Goal: Task Accomplishment & Management: Complete application form

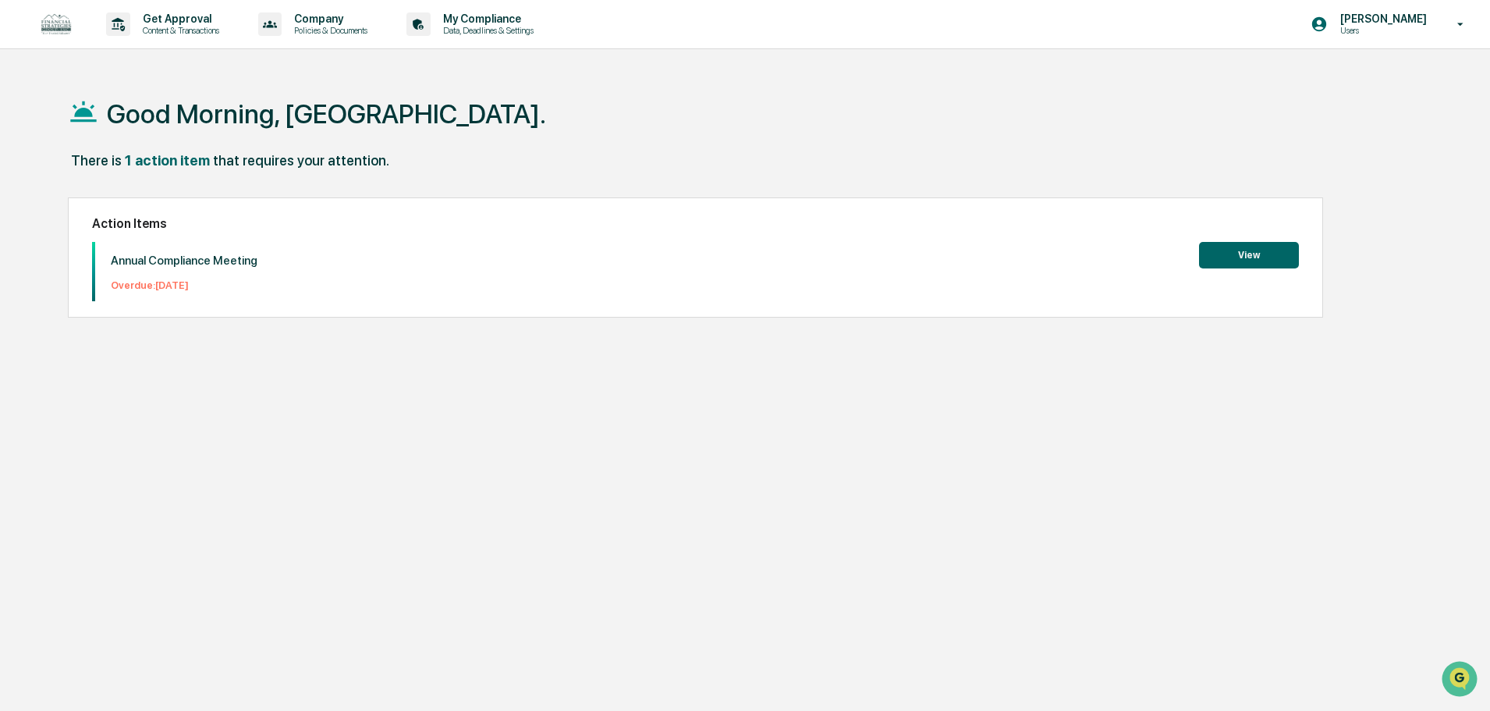
click at [350, 246] on div "Annual Compliance Meeting Overdue: [DATE] View" at bounding box center [695, 271] width 1207 height 59
click at [161, 271] on div "Annual Compliance Meeting Overdue: [DATE]" at bounding box center [176, 271] width 162 height 59
click at [163, 261] on p "Annual Compliance Meeting" at bounding box center [184, 261] width 147 height 14
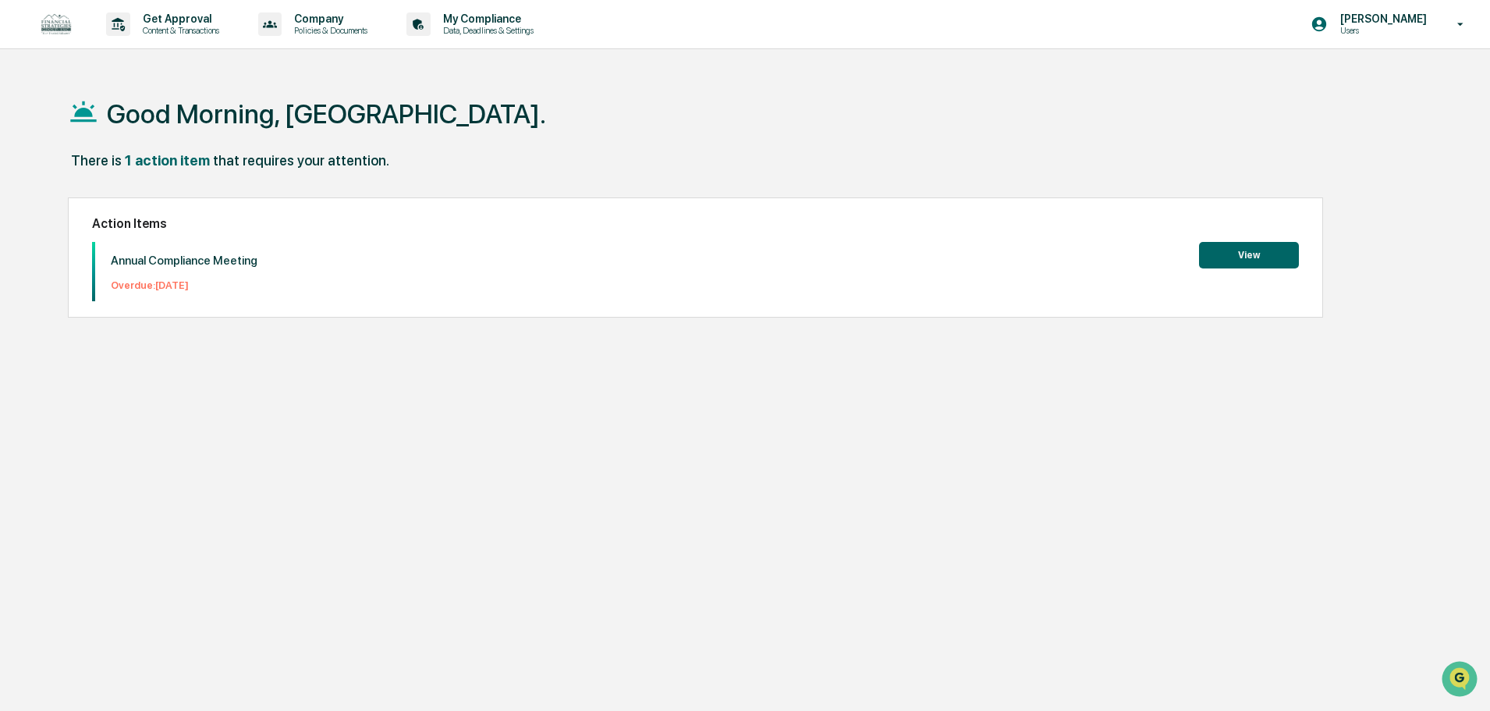
click at [1251, 257] on button "View" at bounding box center [1249, 255] width 100 height 27
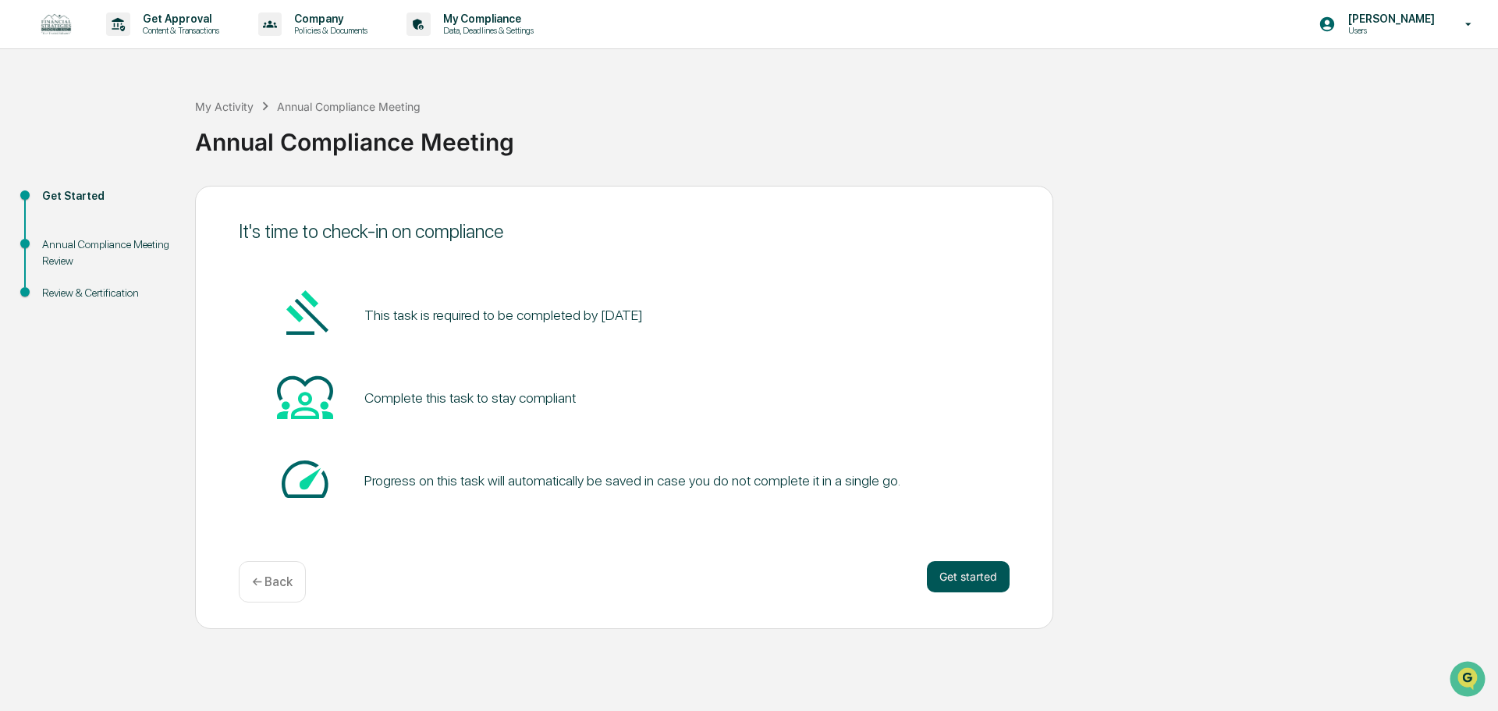
click at [976, 580] on button "Get started" at bounding box center [968, 576] width 83 height 31
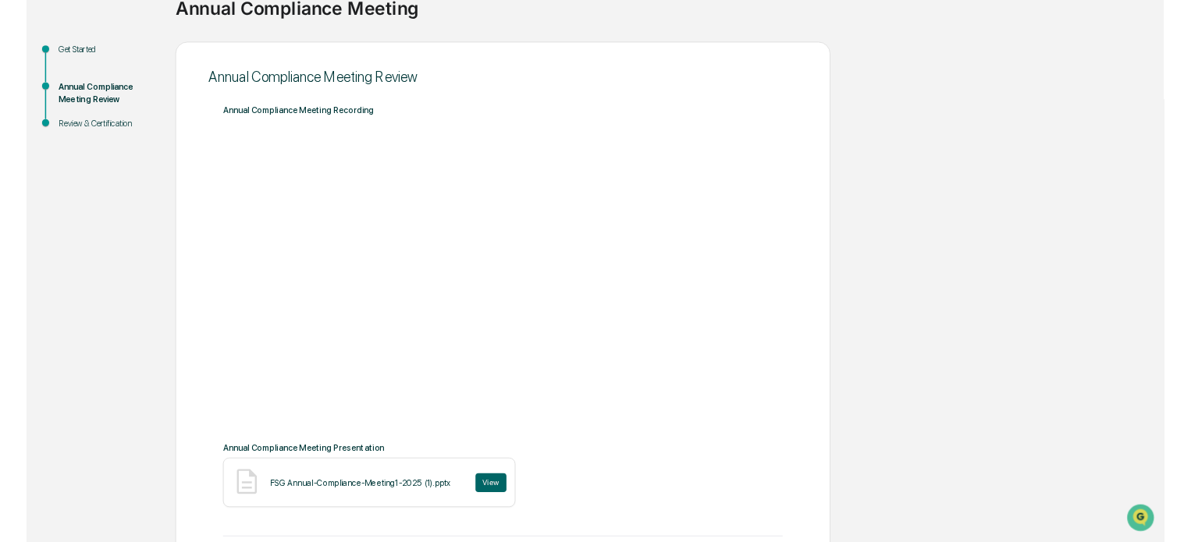
scroll to position [119, 0]
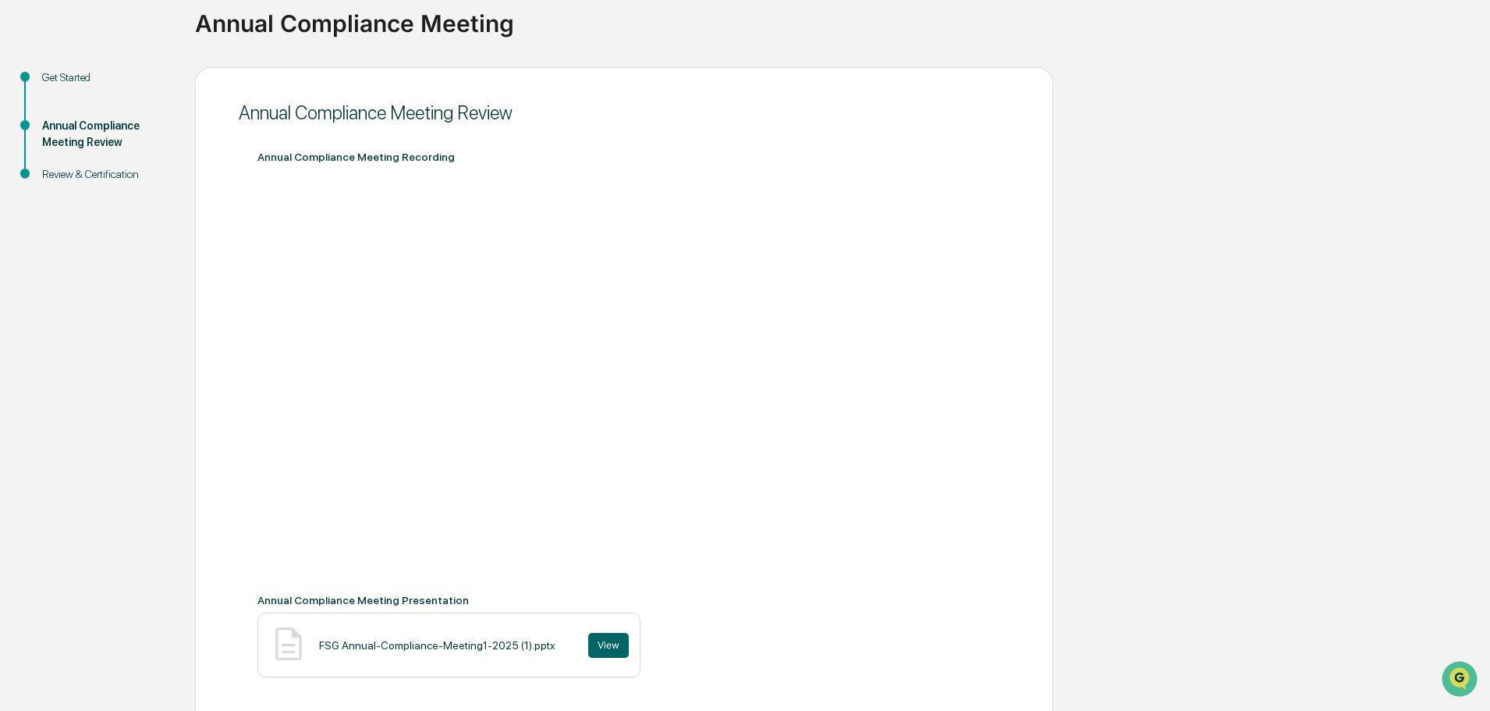
click at [1237, 330] on div "Get Started Annual Compliance Meeting Review Review & Certification Annual Comp…" at bounding box center [745, 701] width 1475 height 1269
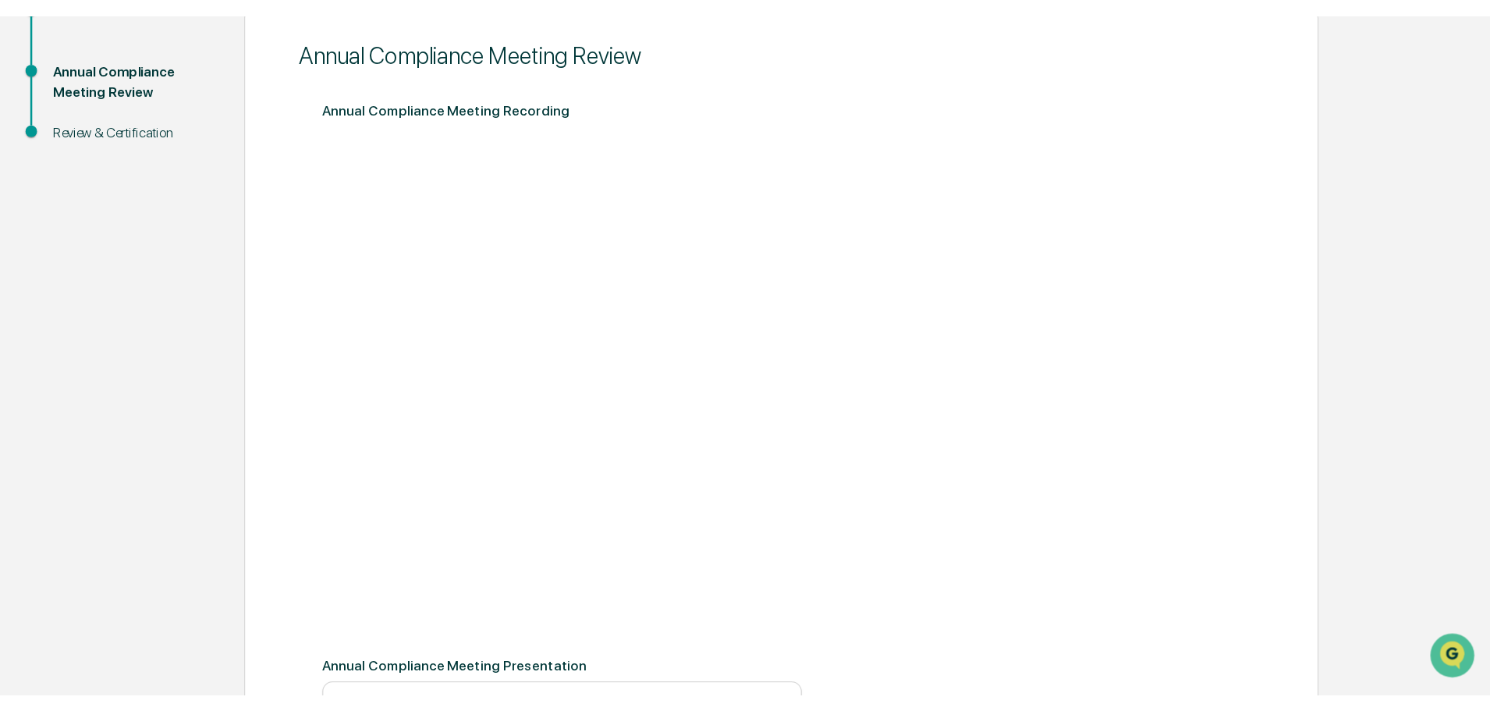
scroll to position [201, 0]
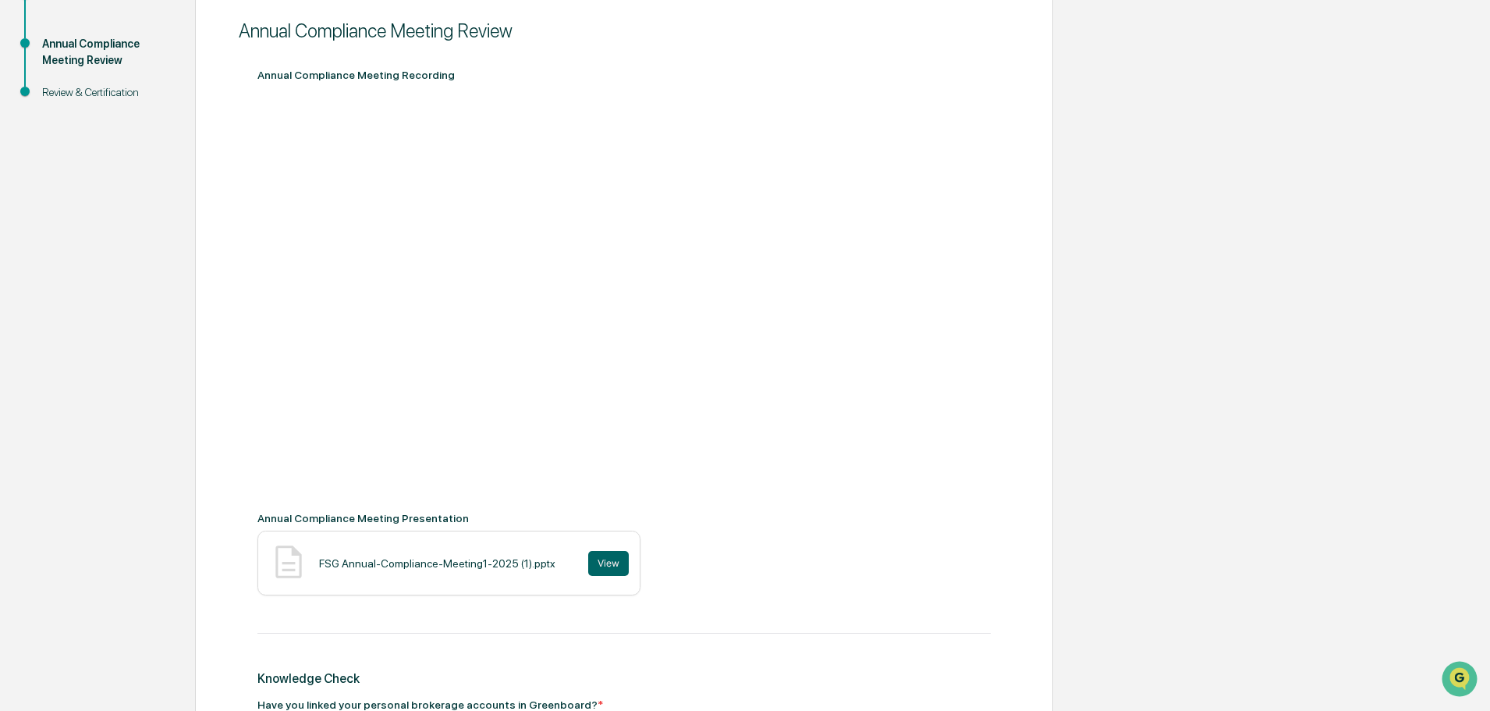
click at [1133, 371] on div "Get Started Annual Compliance Meeting Review Review & Certification Annual Comp…" at bounding box center [745, 619] width 1475 height 1269
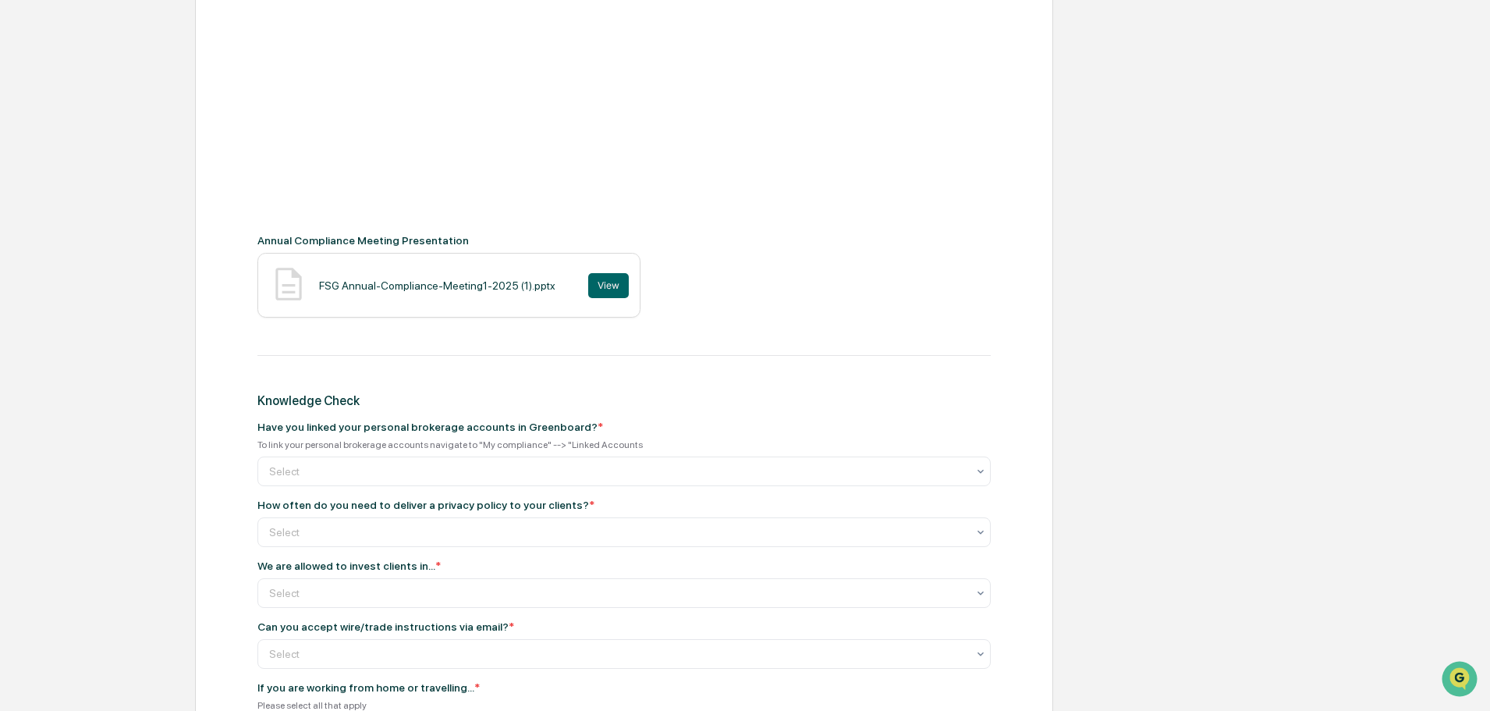
scroll to position [513, 0]
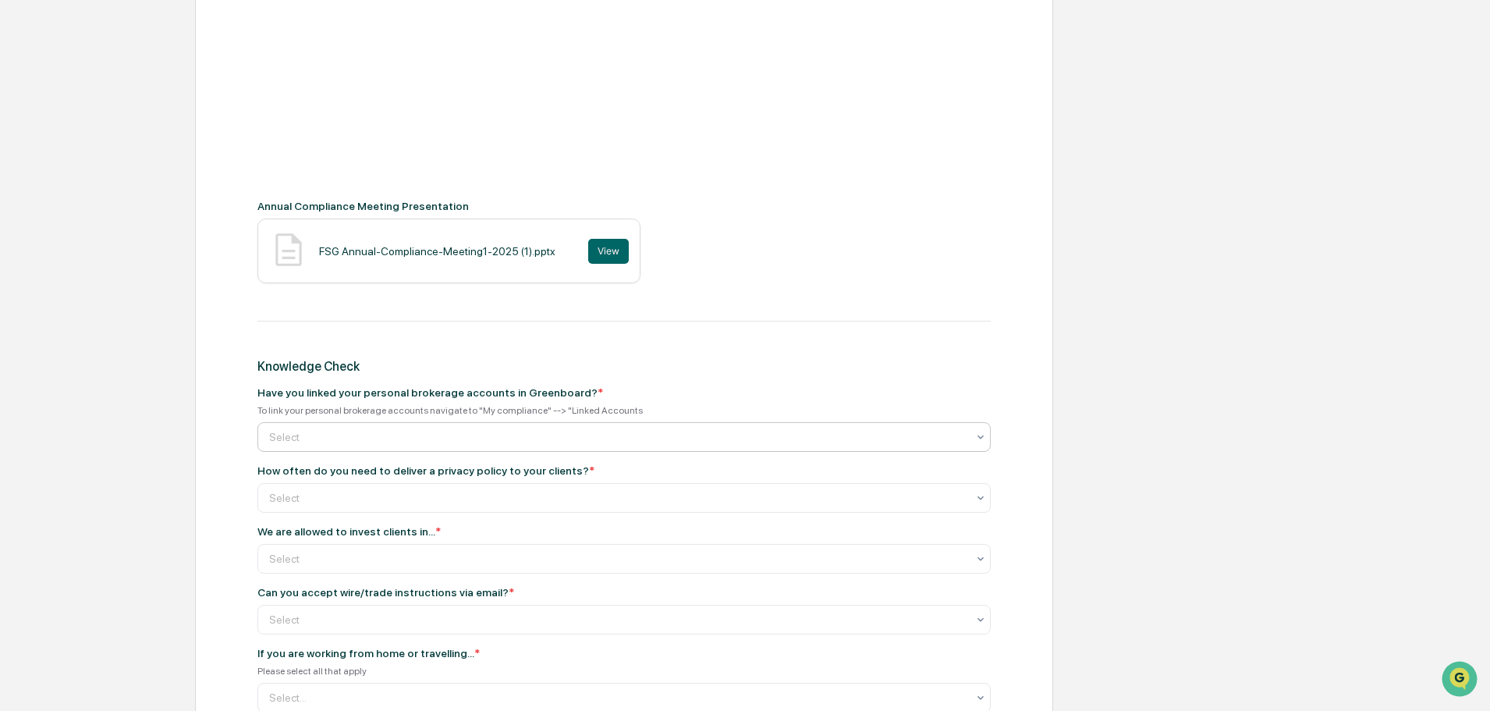
click at [321, 437] on div at bounding box center [617, 437] width 697 height 16
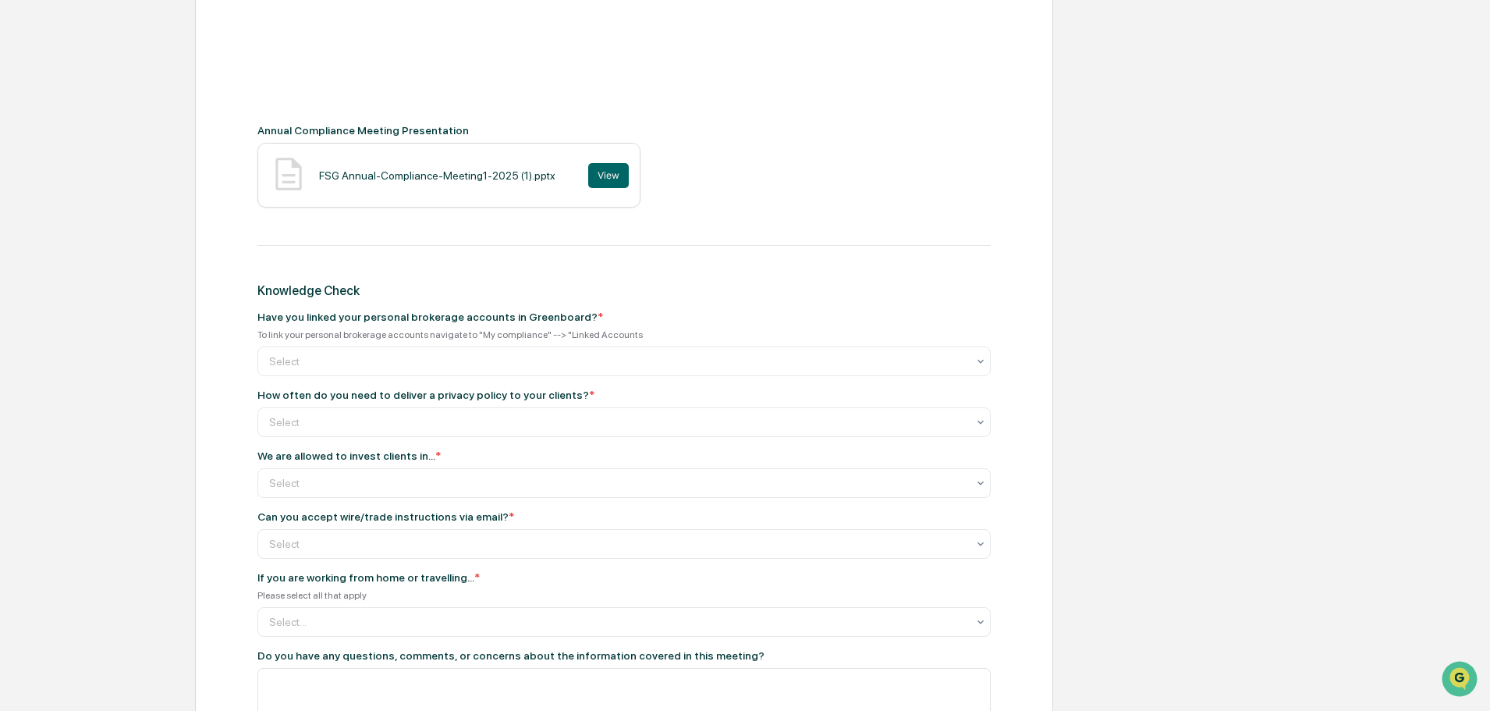
scroll to position [591, 0]
click at [378, 360] on div at bounding box center [617, 359] width 697 height 16
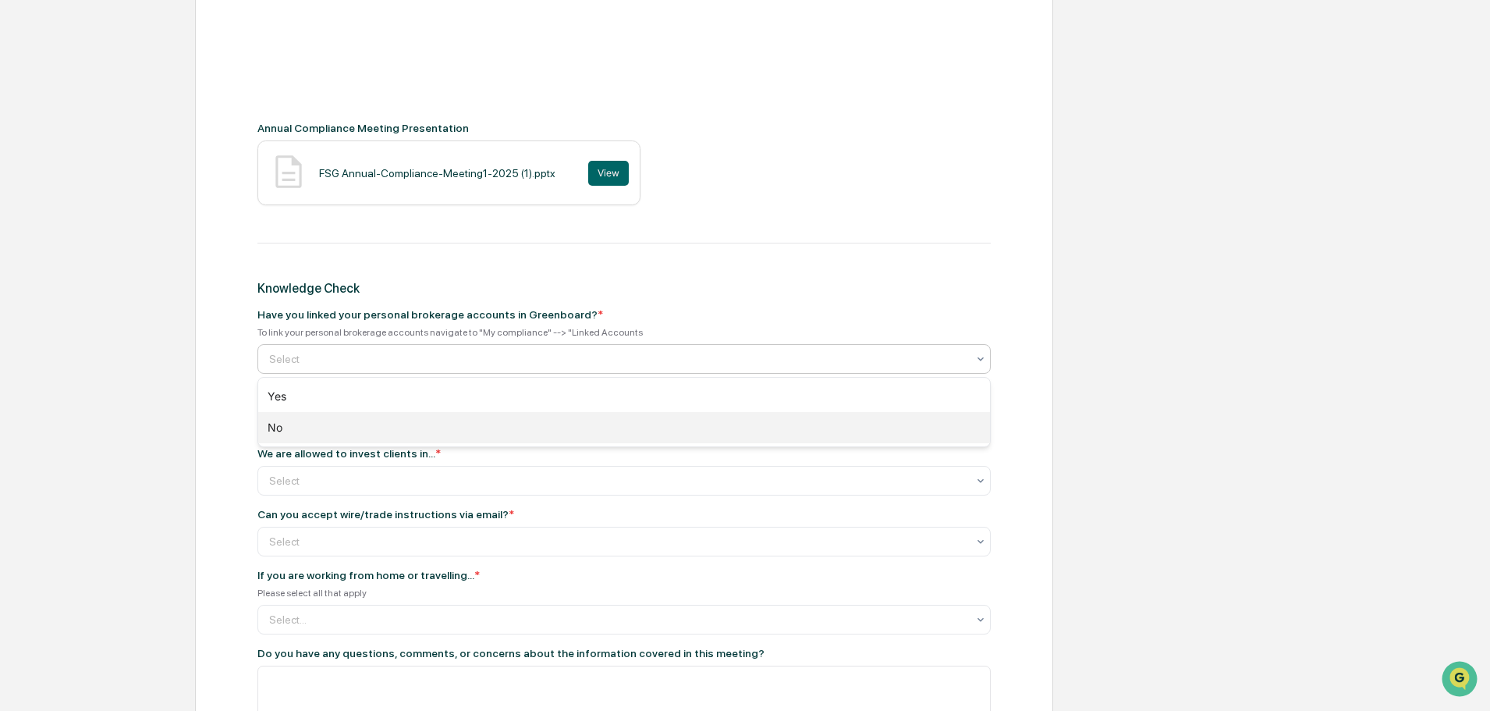
click at [360, 417] on div "No" at bounding box center [624, 427] width 732 height 31
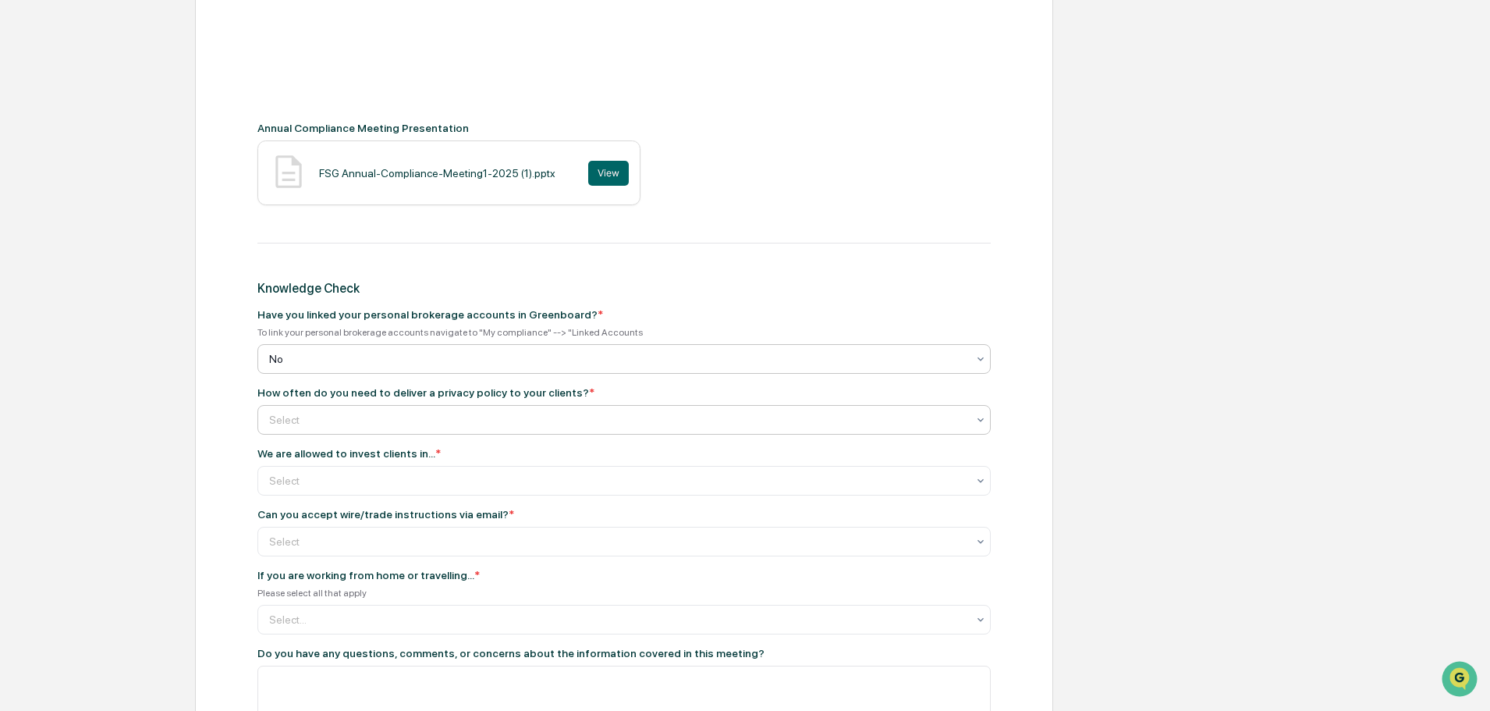
click at [524, 410] on div "Select" at bounding box center [617, 420] width 713 height 22
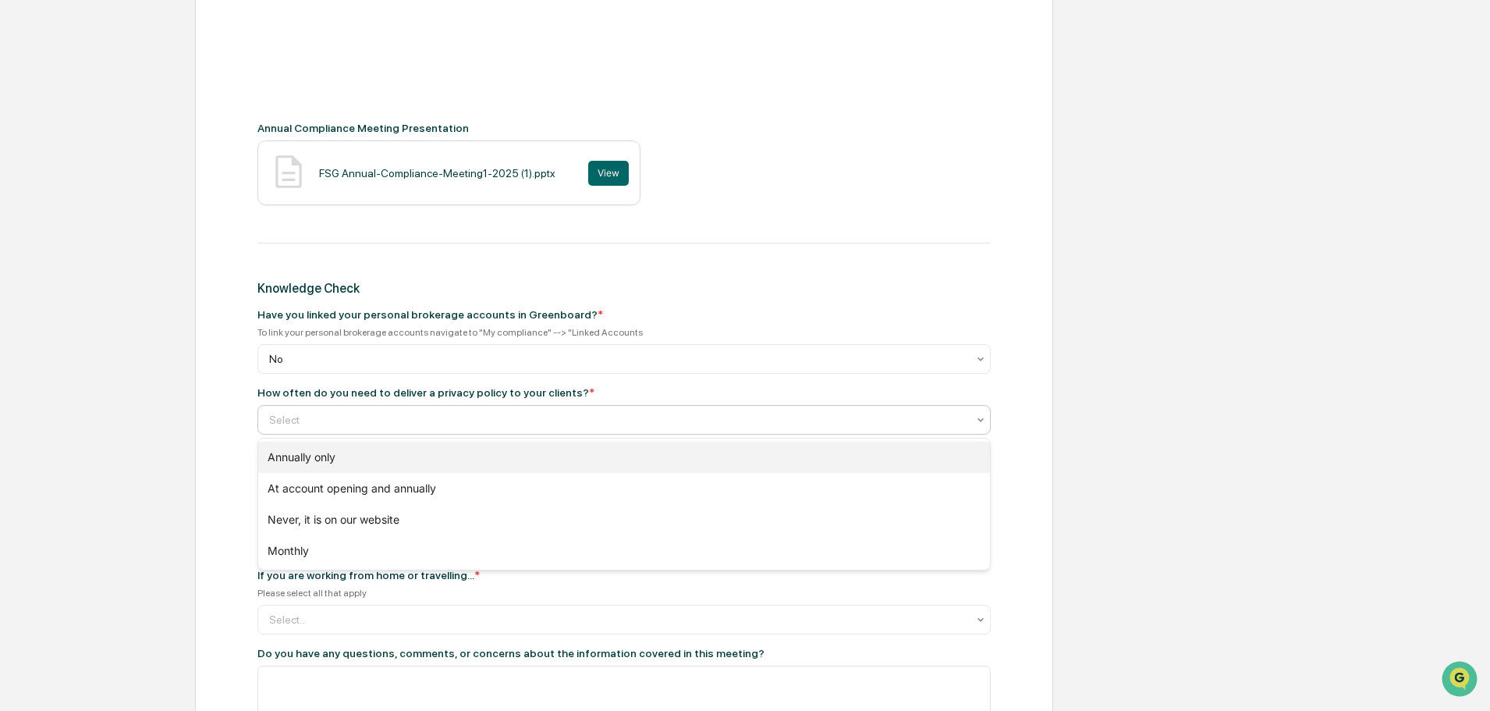
click at [505, 448] on div "Annually only" at bounding box center [624, 457] width 732 height 31
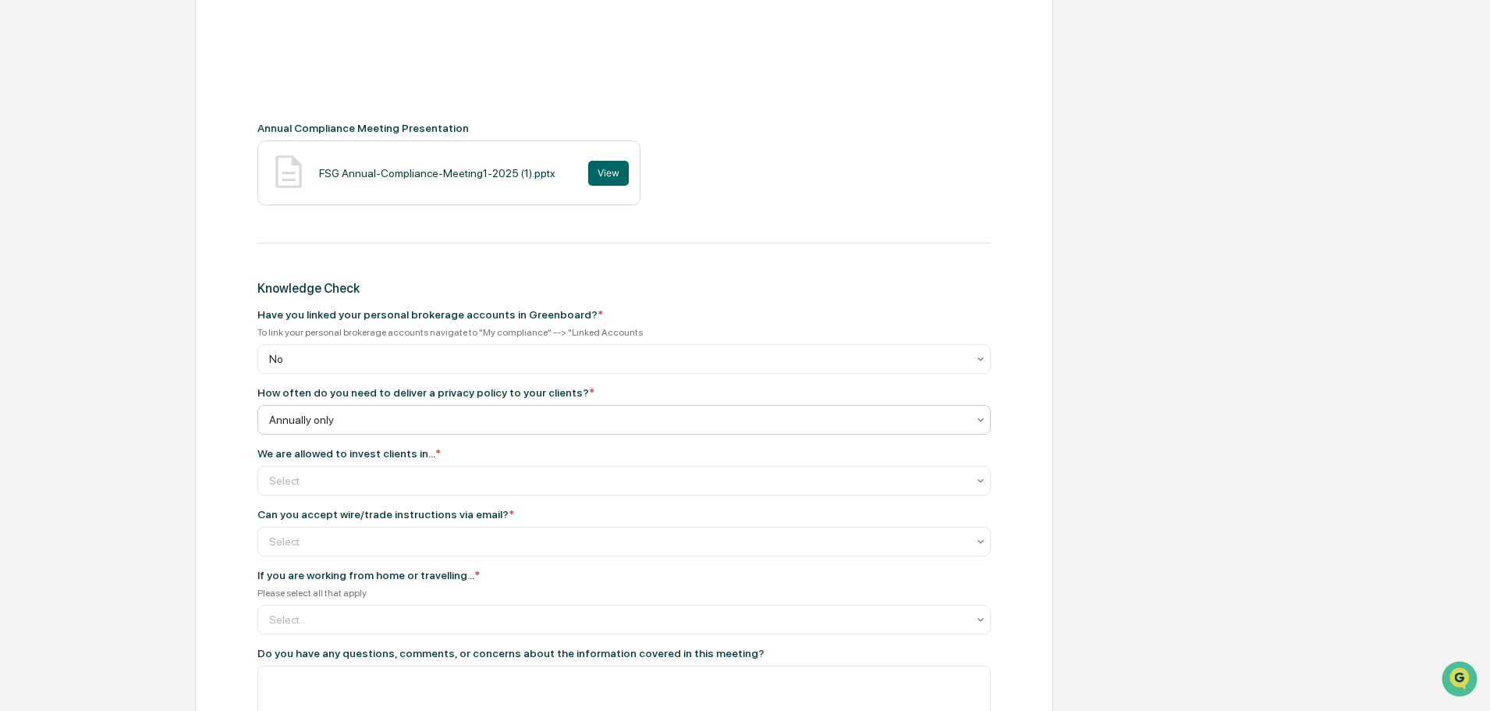
click at [505, 448] on div "We are allowed to invest clients in... *" at bounding box center [623, 453] width 733 height 12
click at [506, 431] on div "Annually only" at bounding box center [617, 420] width 713 height 22
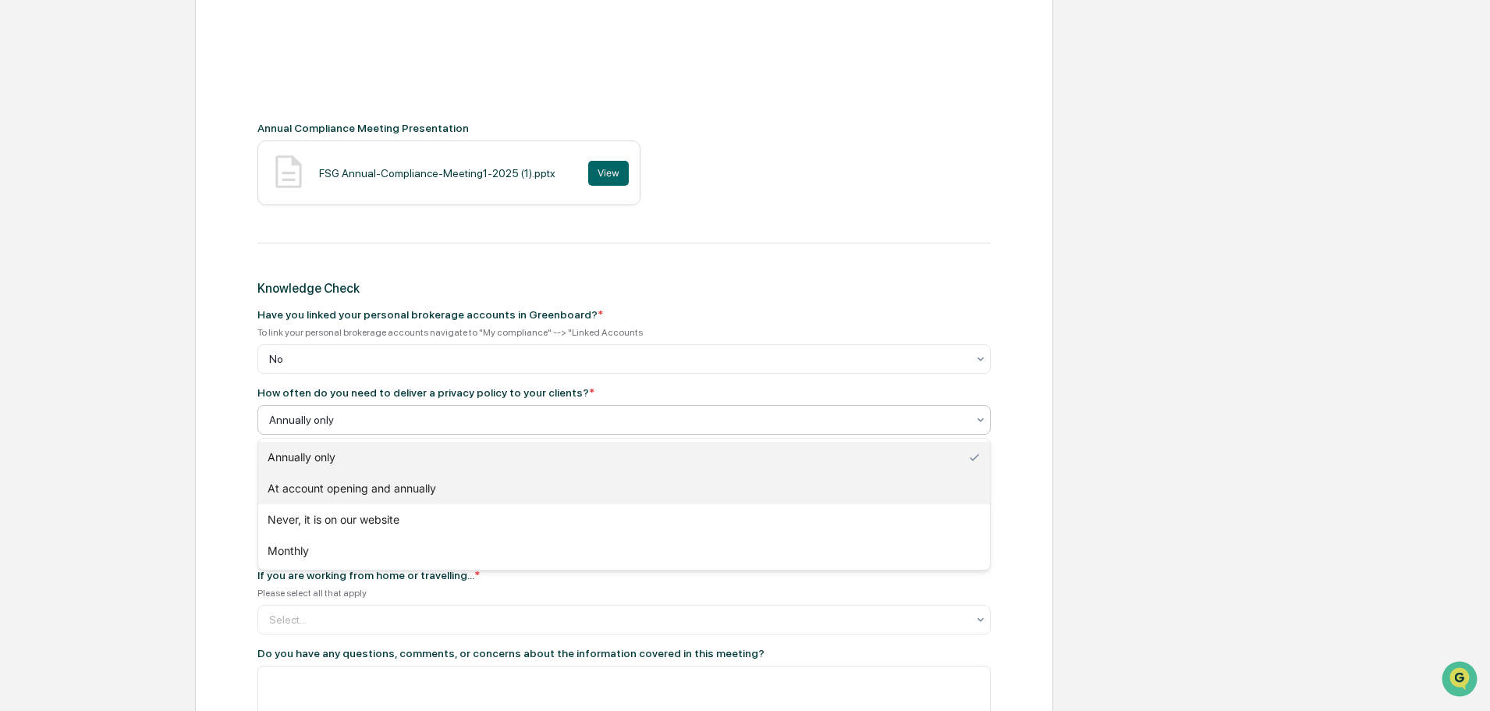
click at [454, 486] on div "At account opening and annually" at bounding box center [624, 488] width 732 height 31
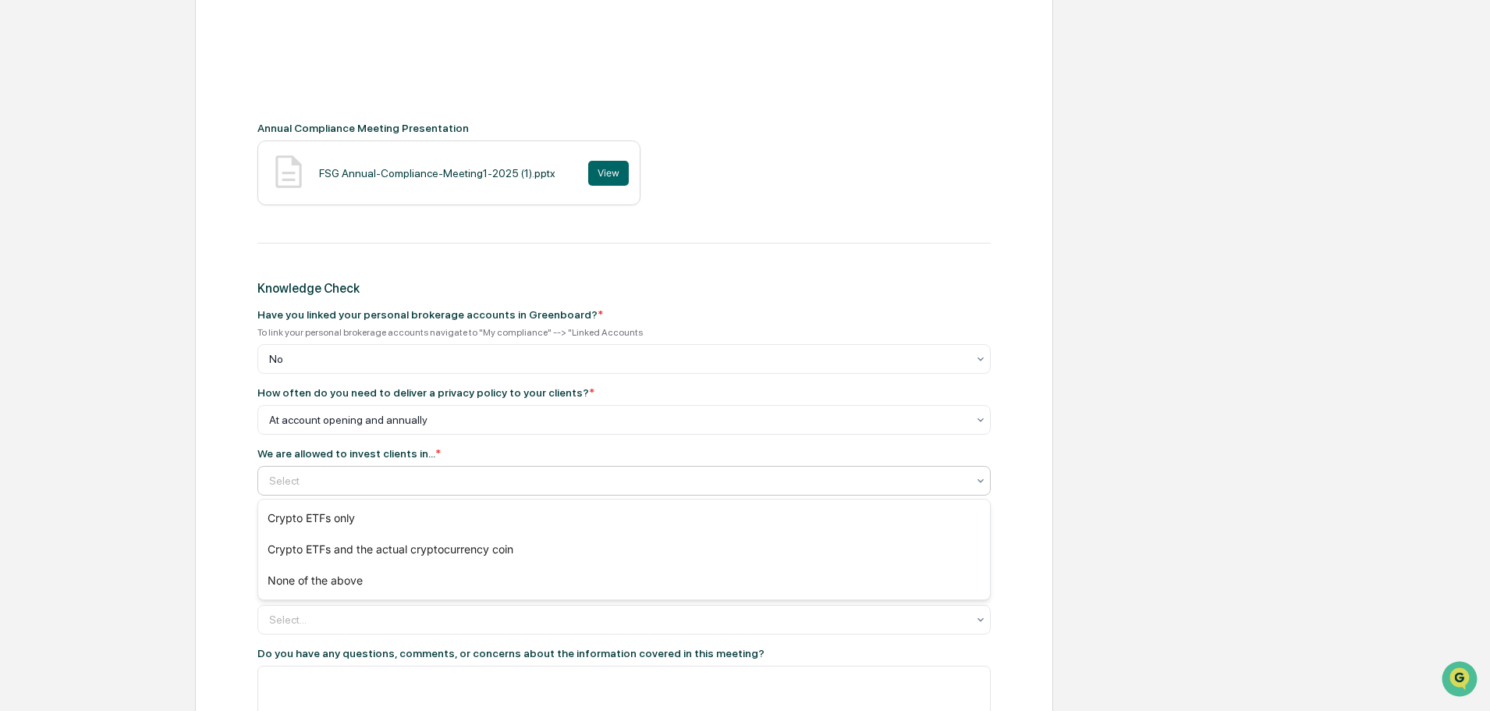
click at [364, 473] on div at bounding box center [617, 481] width 697 height 16
click at [375, 513] on div "Crypto ETFs only" at bounding box center [624, 517] width 732 height 31
click at [383, 357] on div at bounding box center [617, 359] width 697 height 16
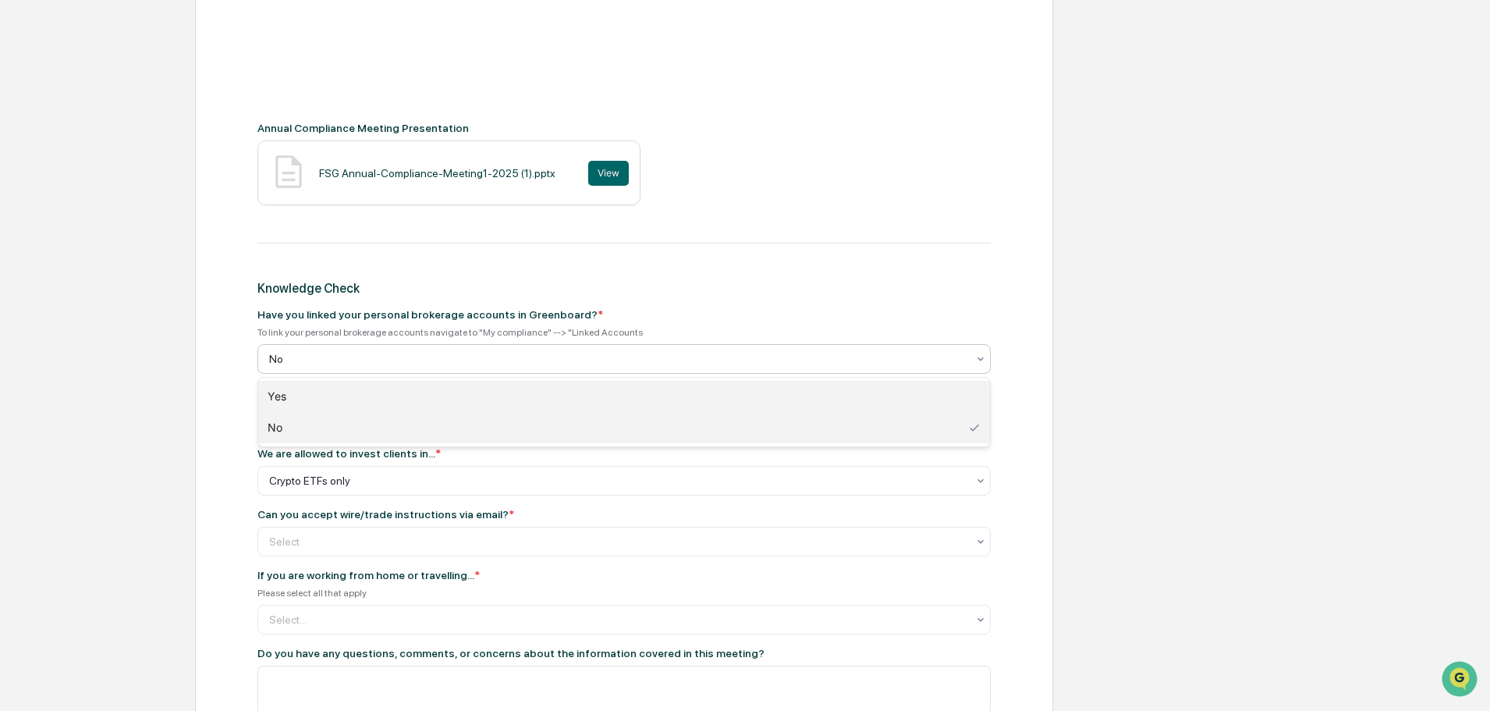
click at [362, 389] on div "Yes" at bounding box center [624, 396] width 732 height 31
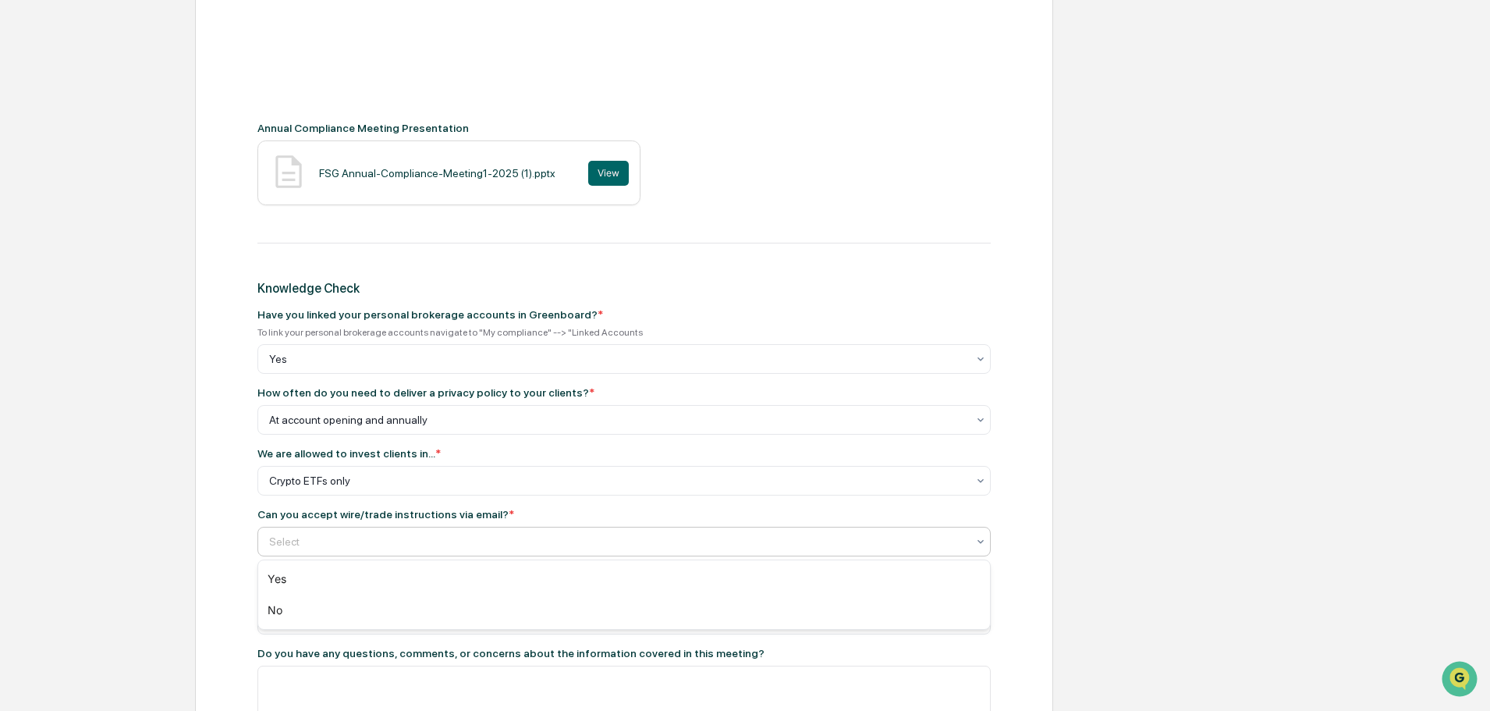
click at [307, 527] on div "Select" at bounding box center [623, 542] width 733 height 30
click at [303, 573] on div "Yes" at bounding box center [624, 578] width 732 height 31
click at [321, 548] on div at bounding box center [617, 542] width 697 height 16
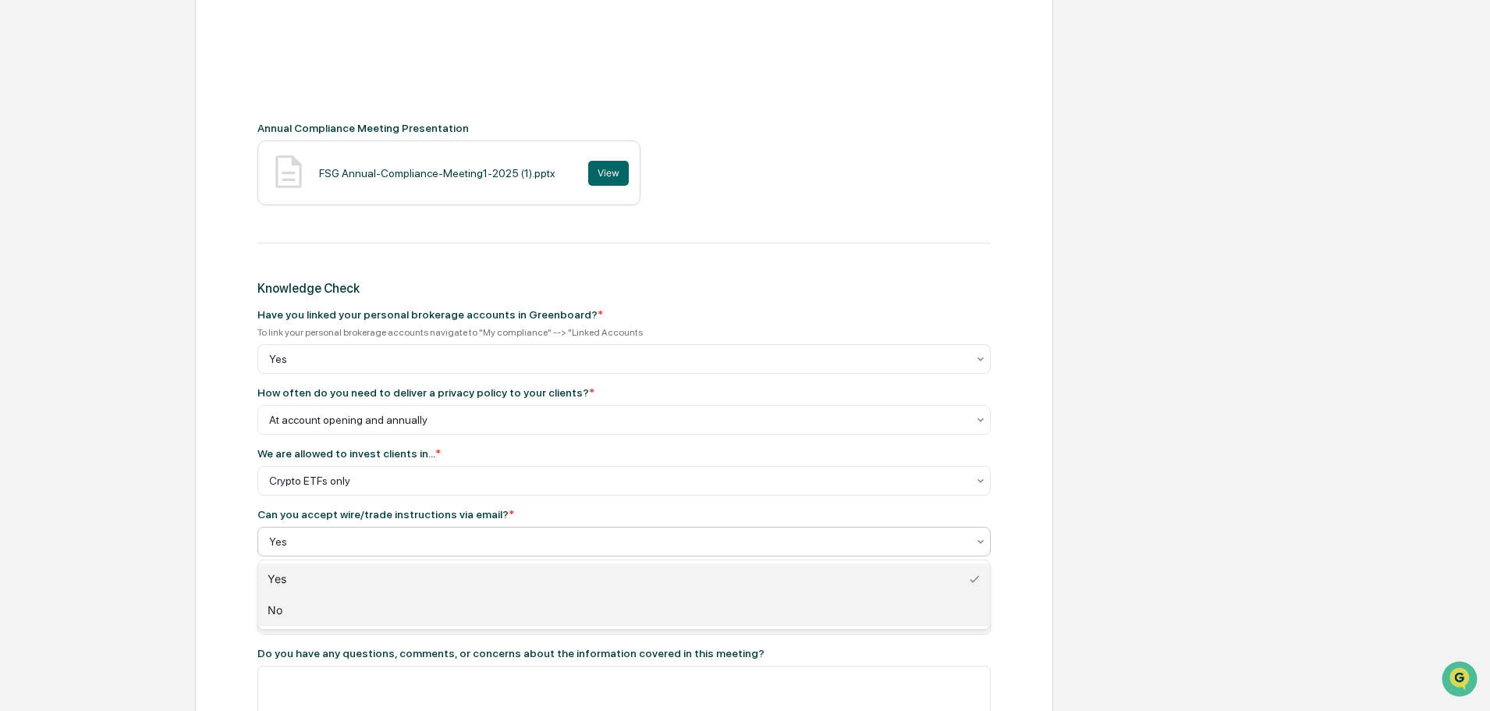
click at [296, 612] on div "No" at bounding box center [624, 609] width 732 height 31
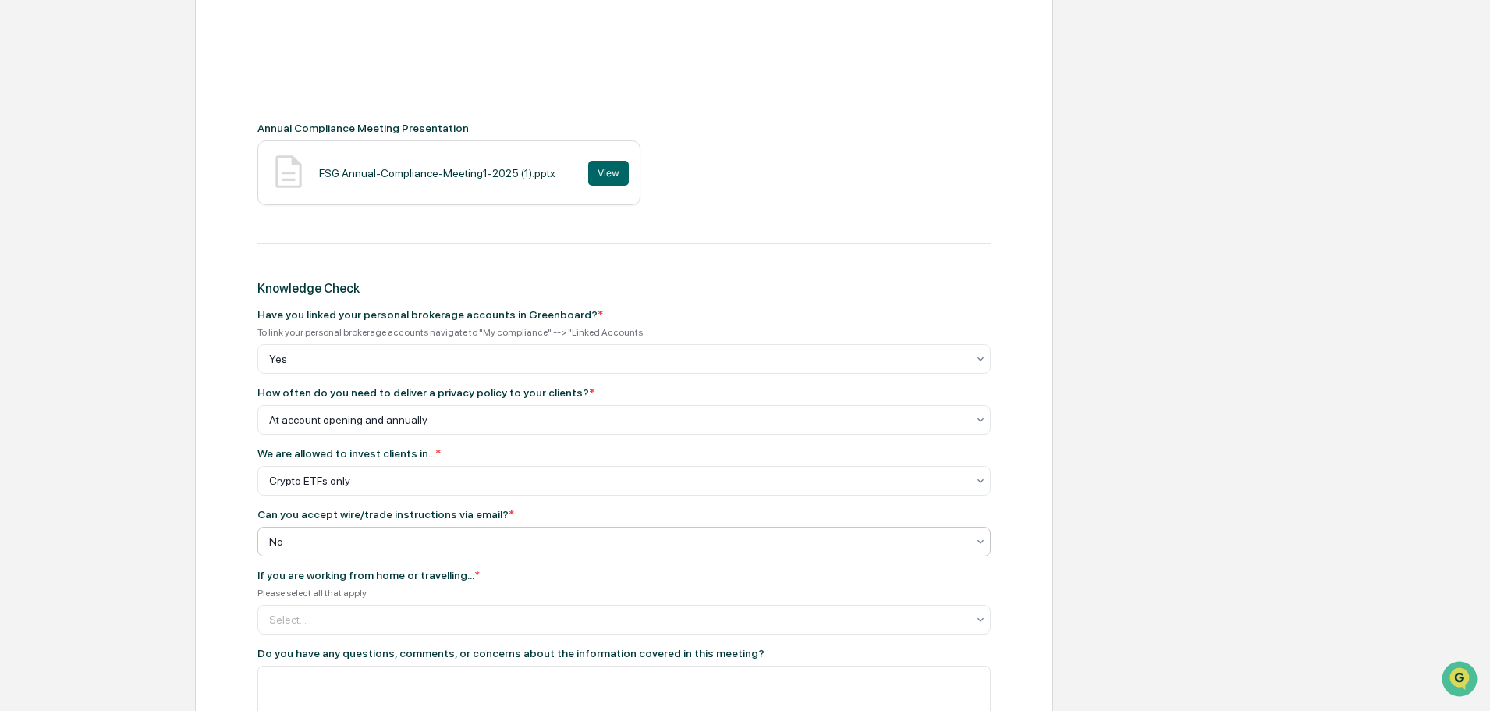
scroll to position [669, 0]
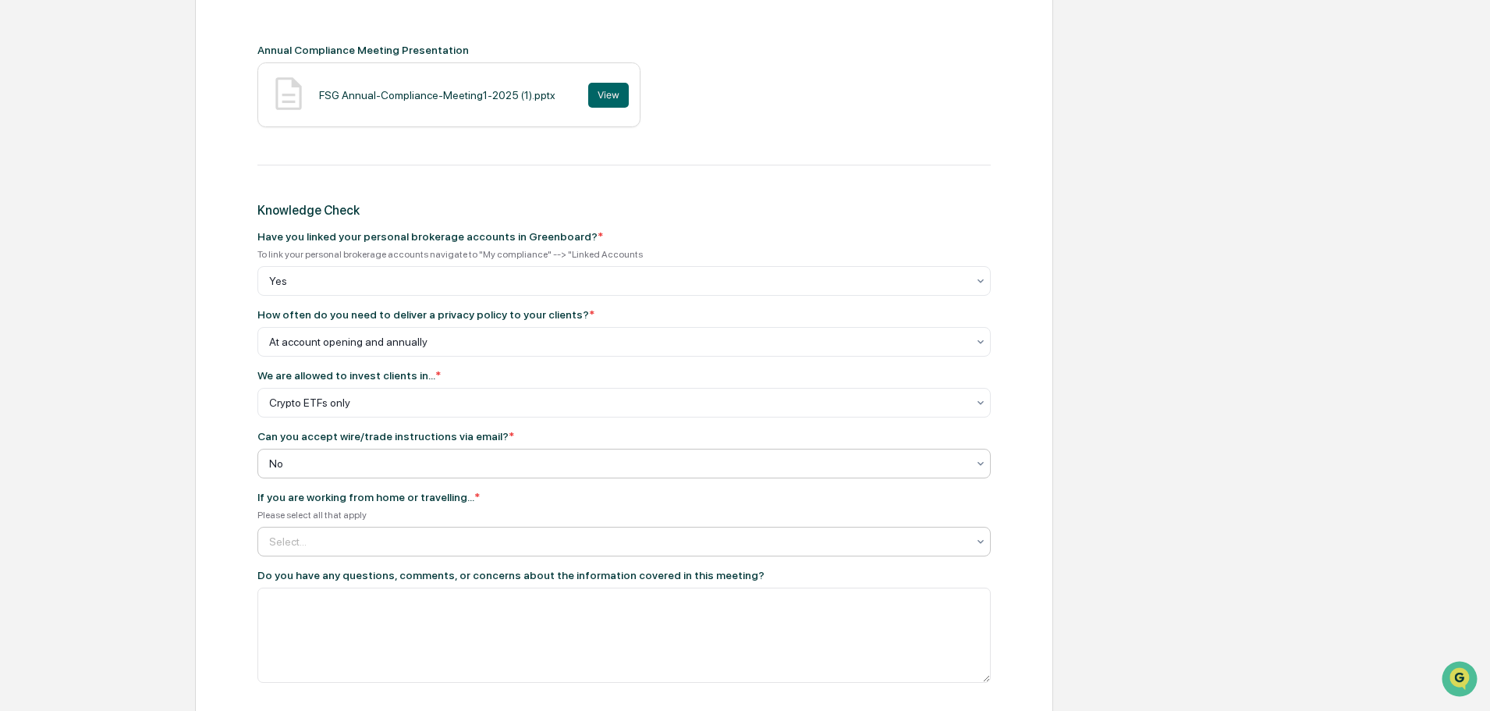
click at [346, 538] on div at bounding box center [617, 542] width 697 height 16
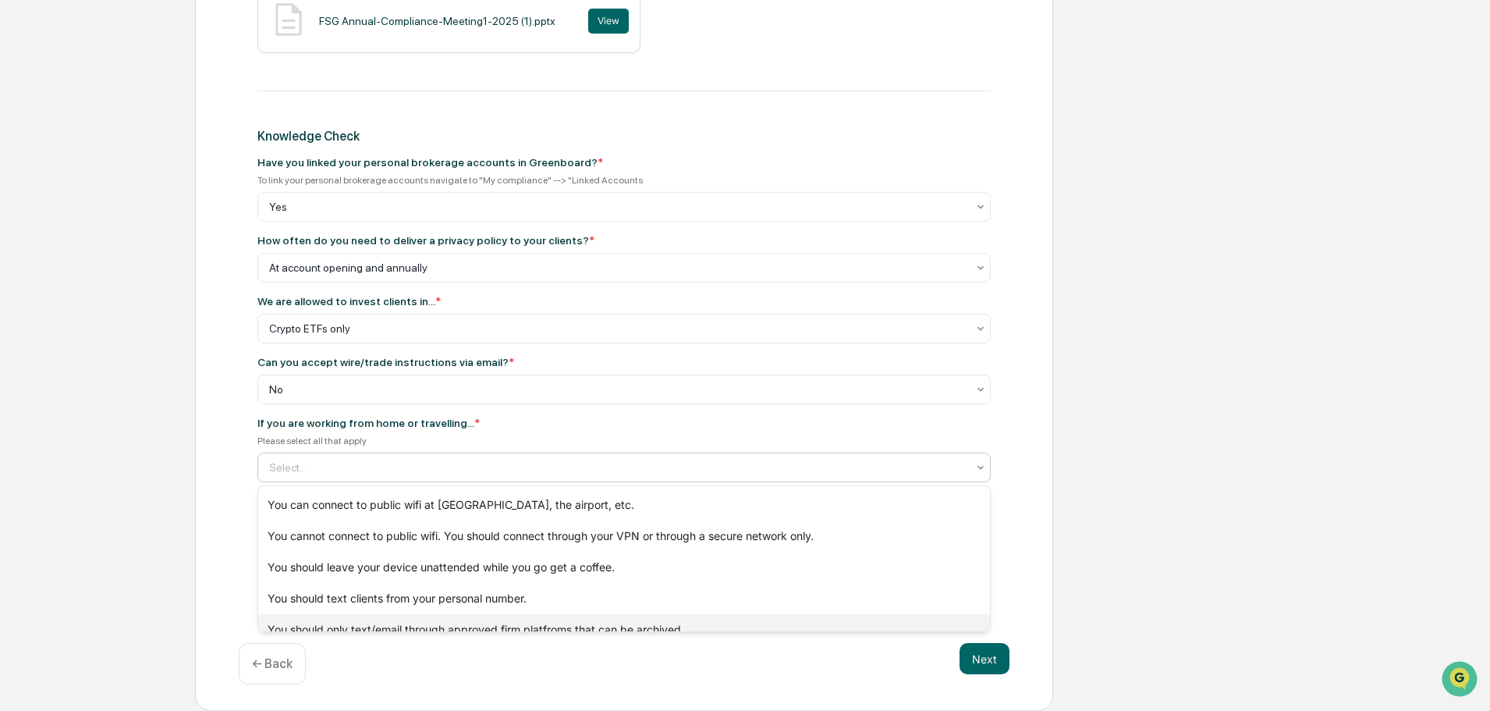
scroll to position [17, 0]
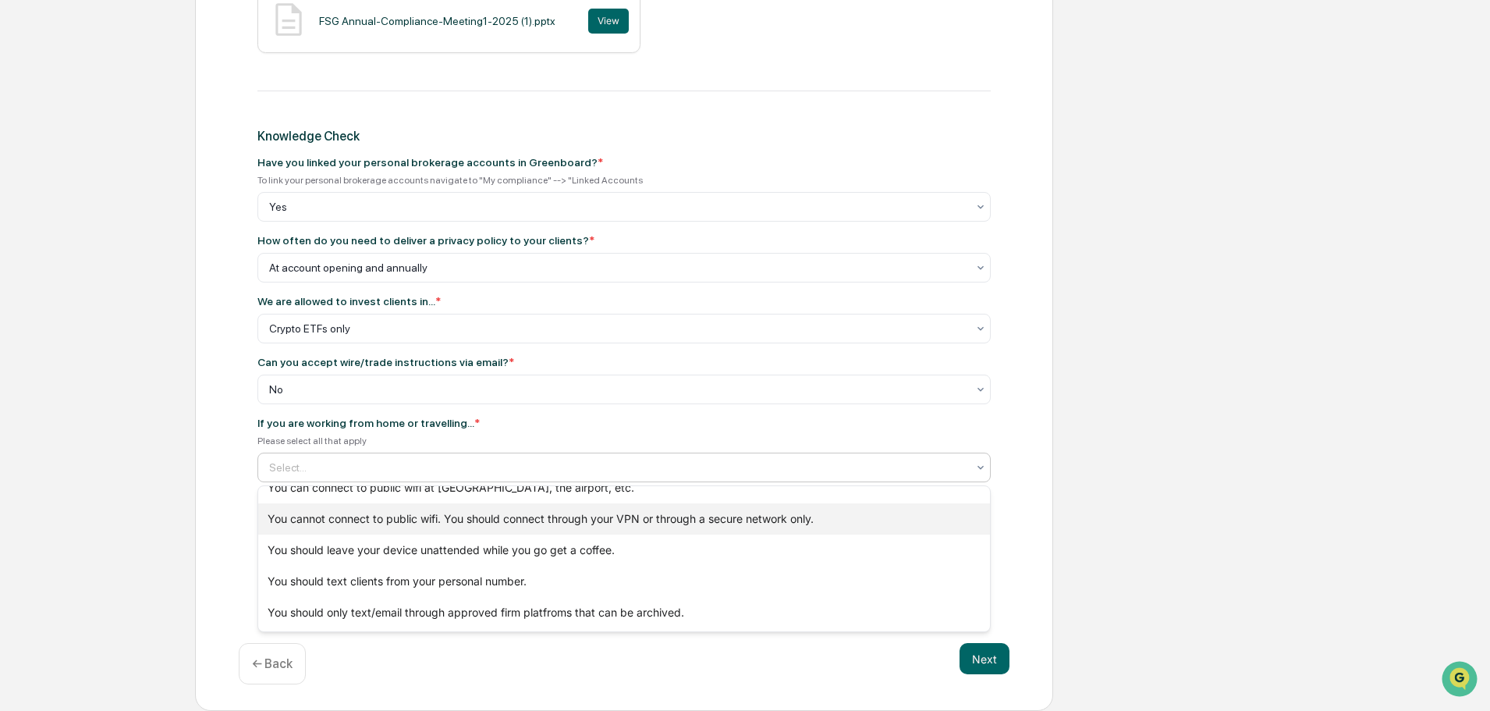
click at [495, 527] on div "You cannot connect to public wifi. You should connect through your VPN or throu…" at bounding box center [624, 518] width 732 height 31
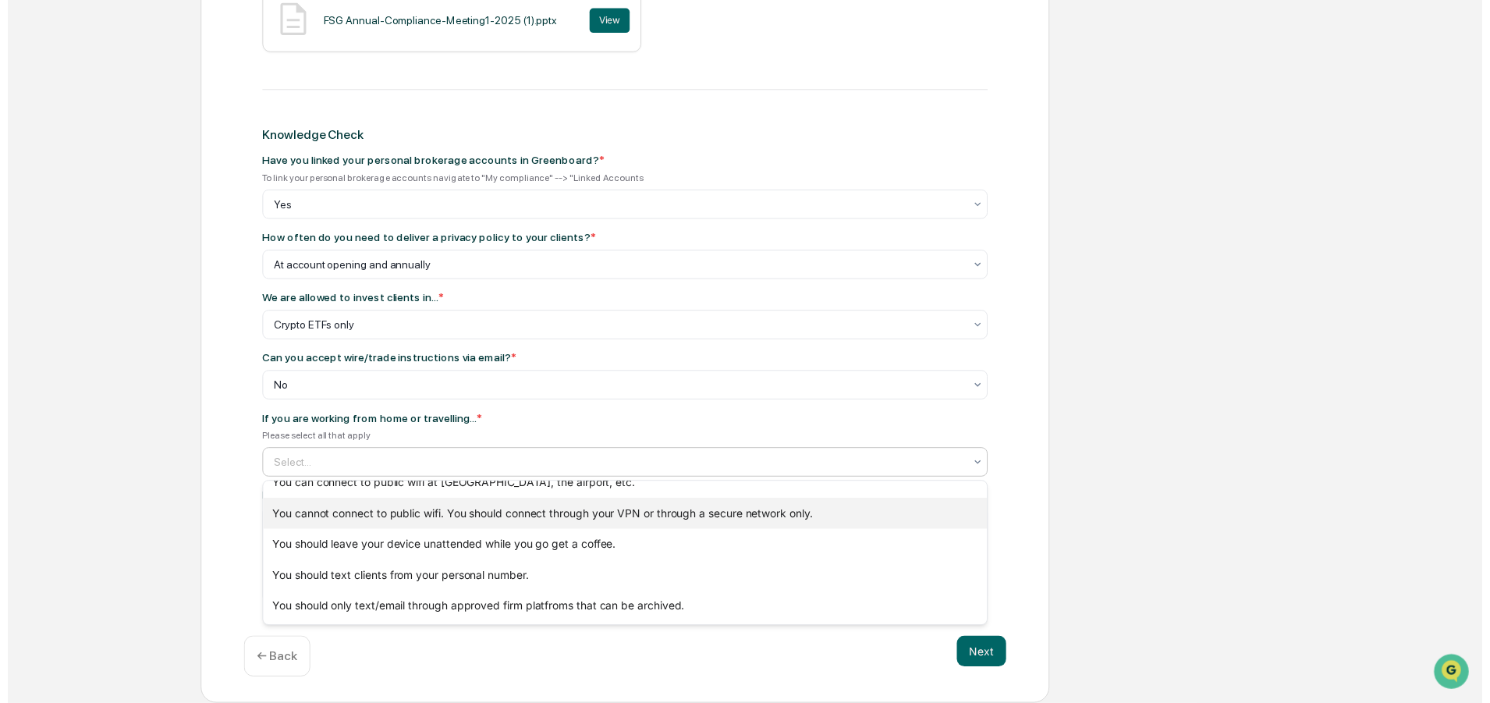
scroll to position [0, 0]
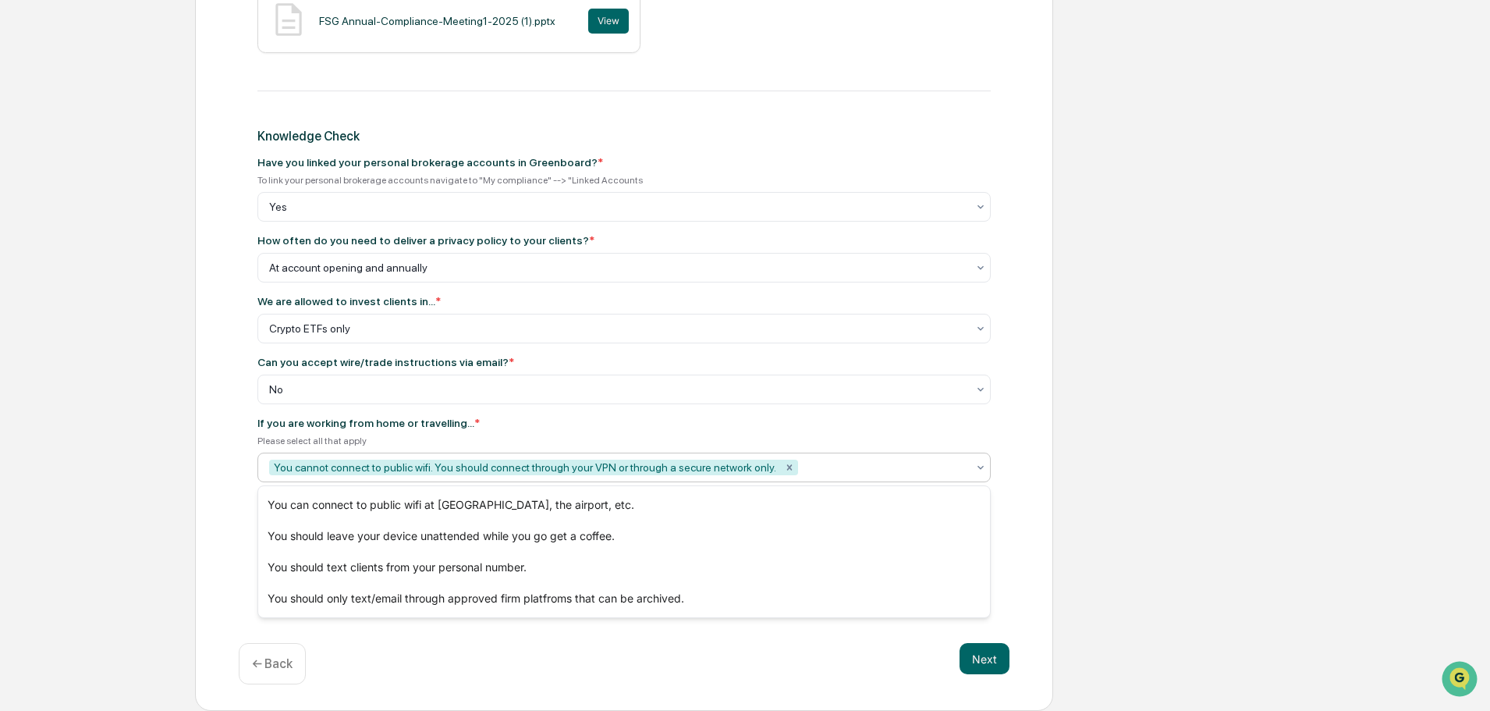
click at [704, 438] on div "Please select all that apply" at bounding box center [623, 440] width 733 height 11
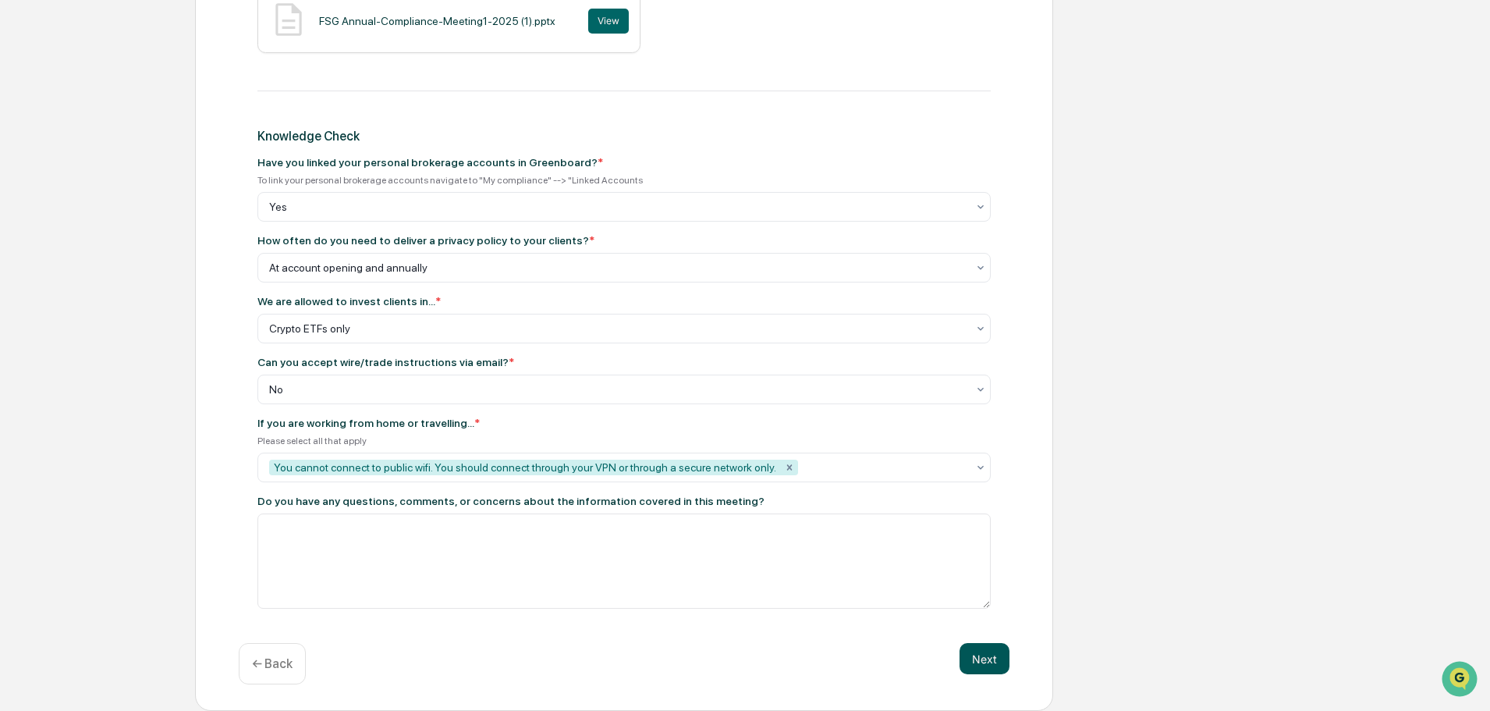
click at [974, 670] on button "Next" at bounding box center [985, 658] width 50 height 31
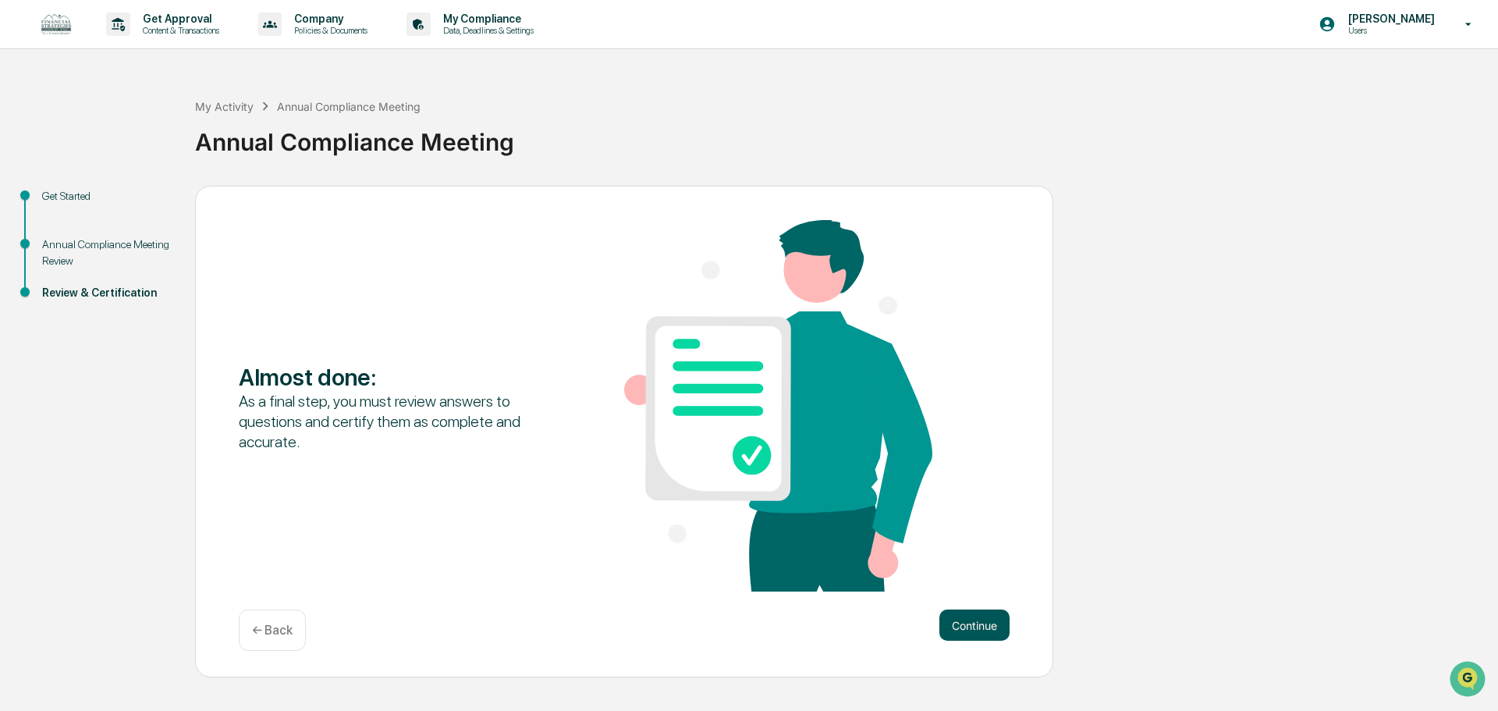
click at [953, 618] on button "Continue" at bounding box center [974, 624] width 70 height 31
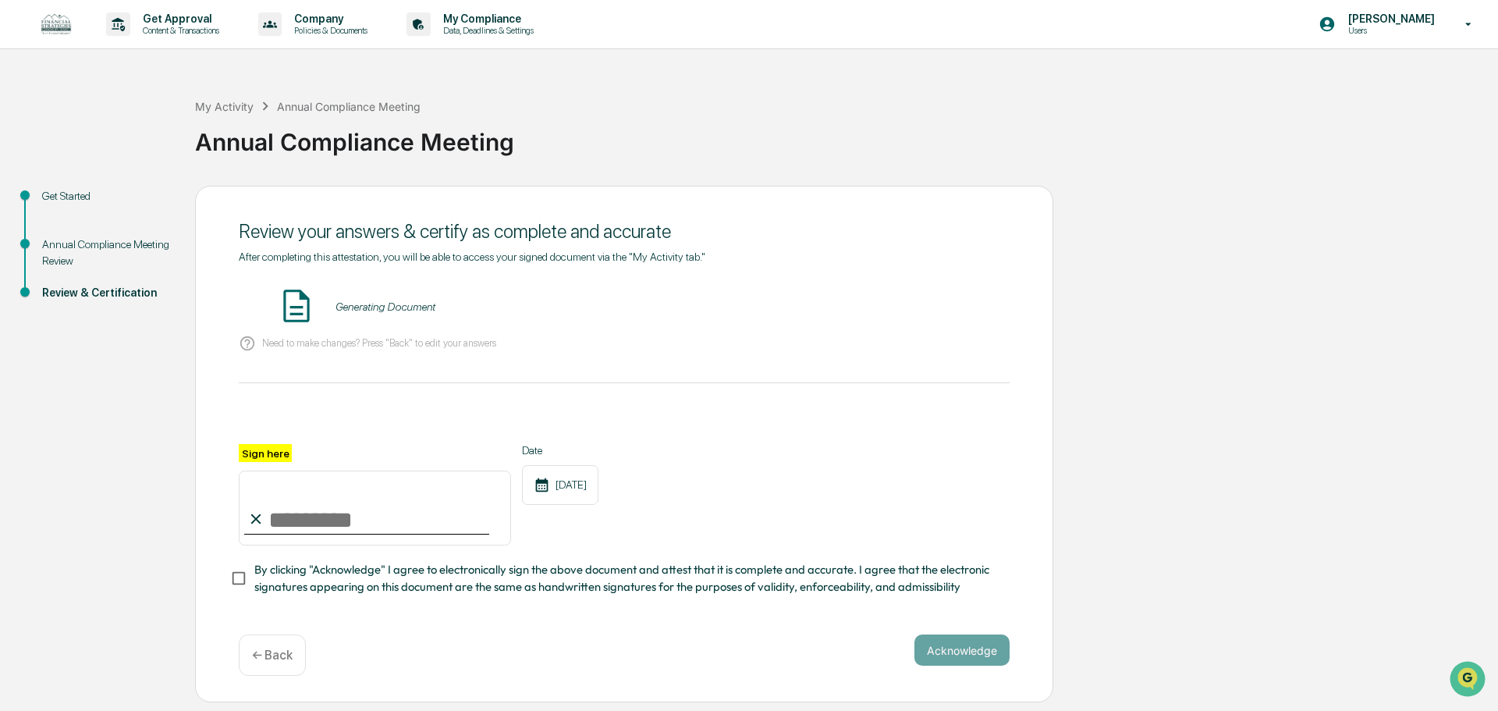
click at [289, 532] on input "Sign here" at bounding box center [375, 507] width 272 height 75
type input "**********"
click at [1003, 665] on button "Acknowledge" at bounding box center [961, 649] width 95 height 31
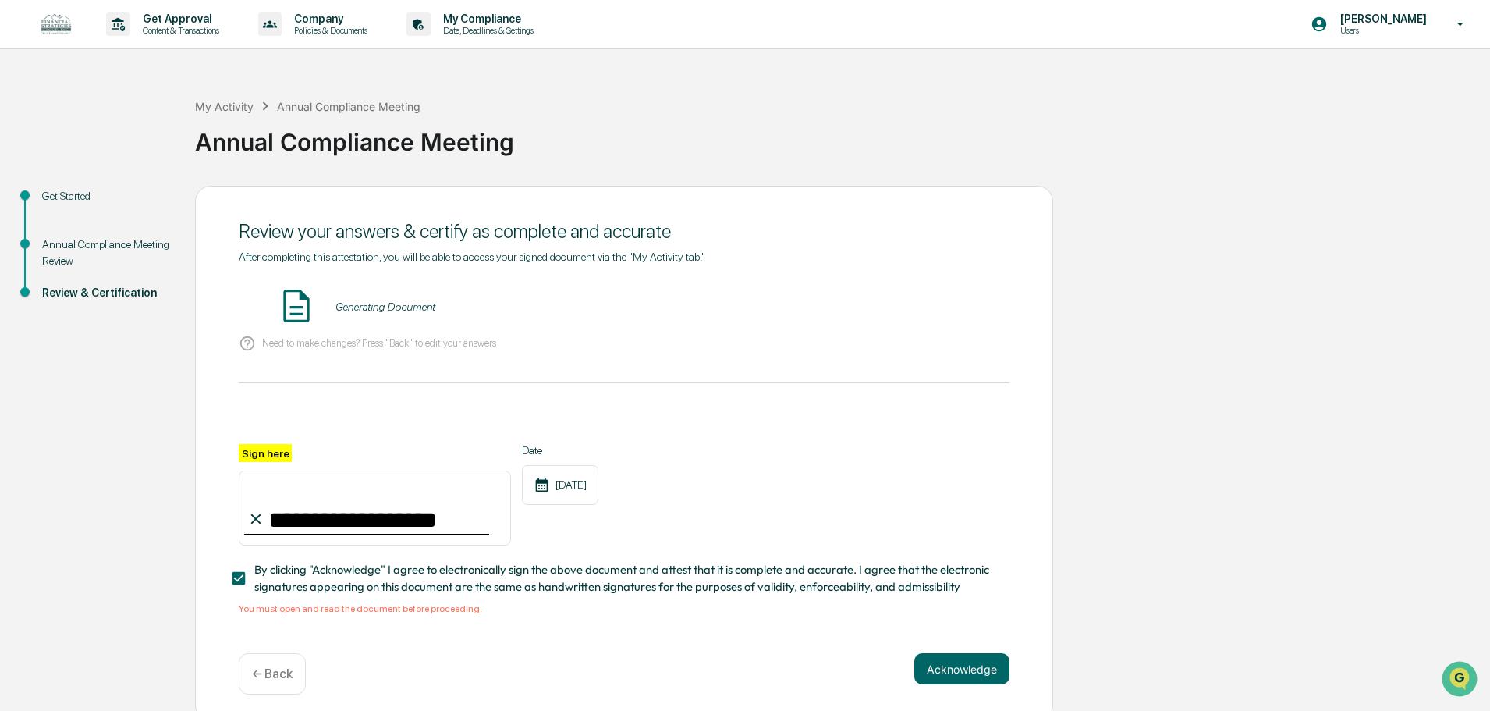
click at [306, 297] on img at bounding box center [296, 305] width 39 height 39
click at [300, 309] on img at bounding box center [296, 305] width 39 height 39
click at [362, 313] on div "Generating Document" at bounding box center [385, 306] width 100 height 12
click at [364, 309] on div "Generating Document" at bounding box center [385, 306] width 100 height 12
click at [293, 295] on img at bounding box center [296, 305] width 39 height 39
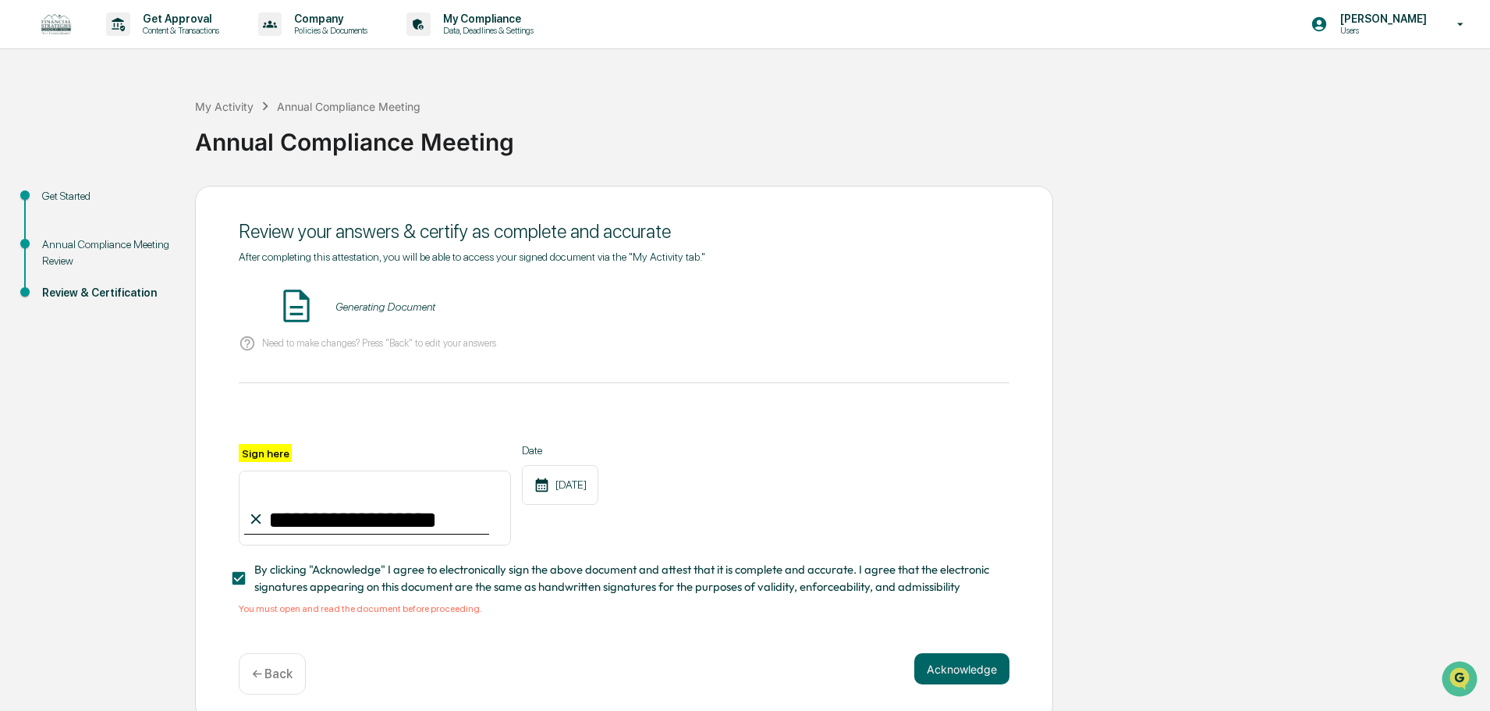
click at [518, 359] on div "Need to make changes? Press "Back" to edit your answers" at bounding box center [624, 344] width 771 height 32
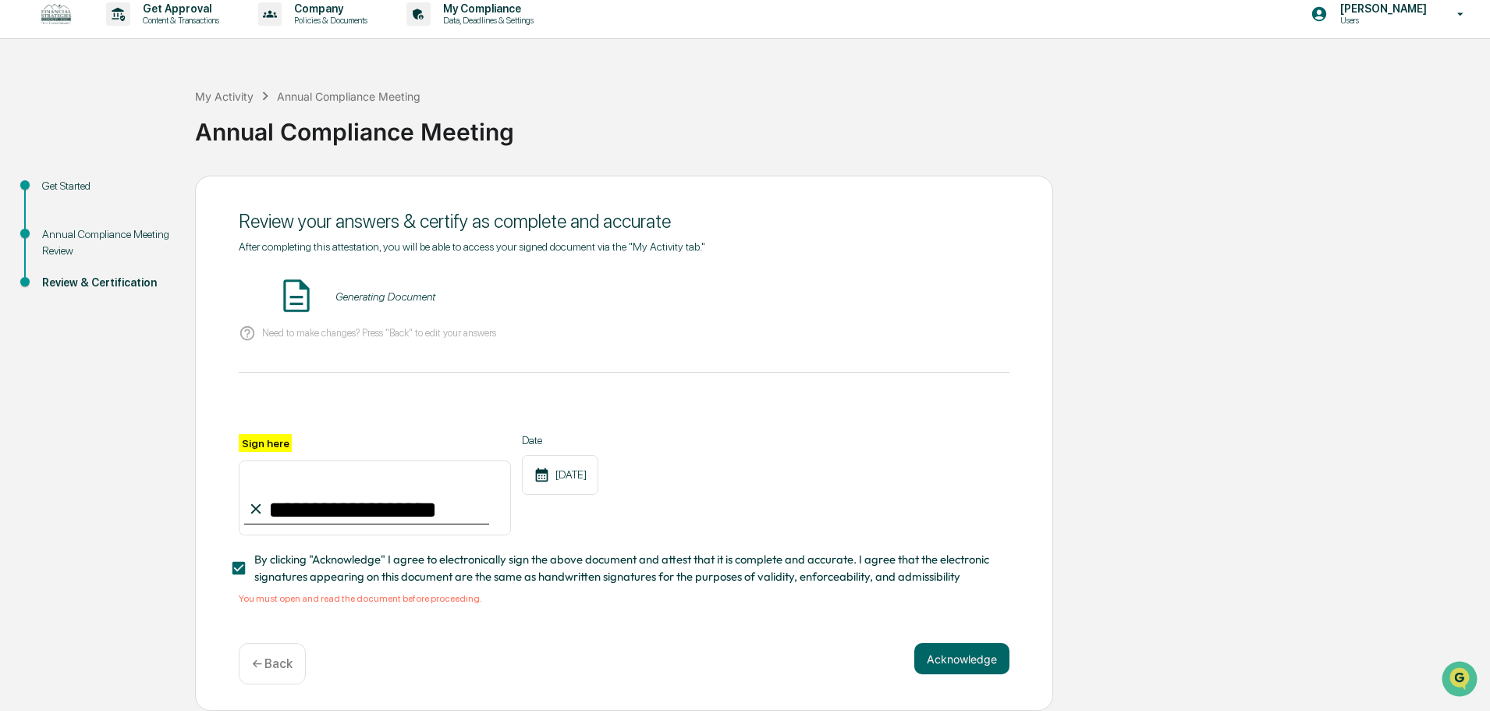
scroll to position [15, 0]
click at [914, 289] on button "VIEW" at bounding box center [920, 296] width 101 height 27
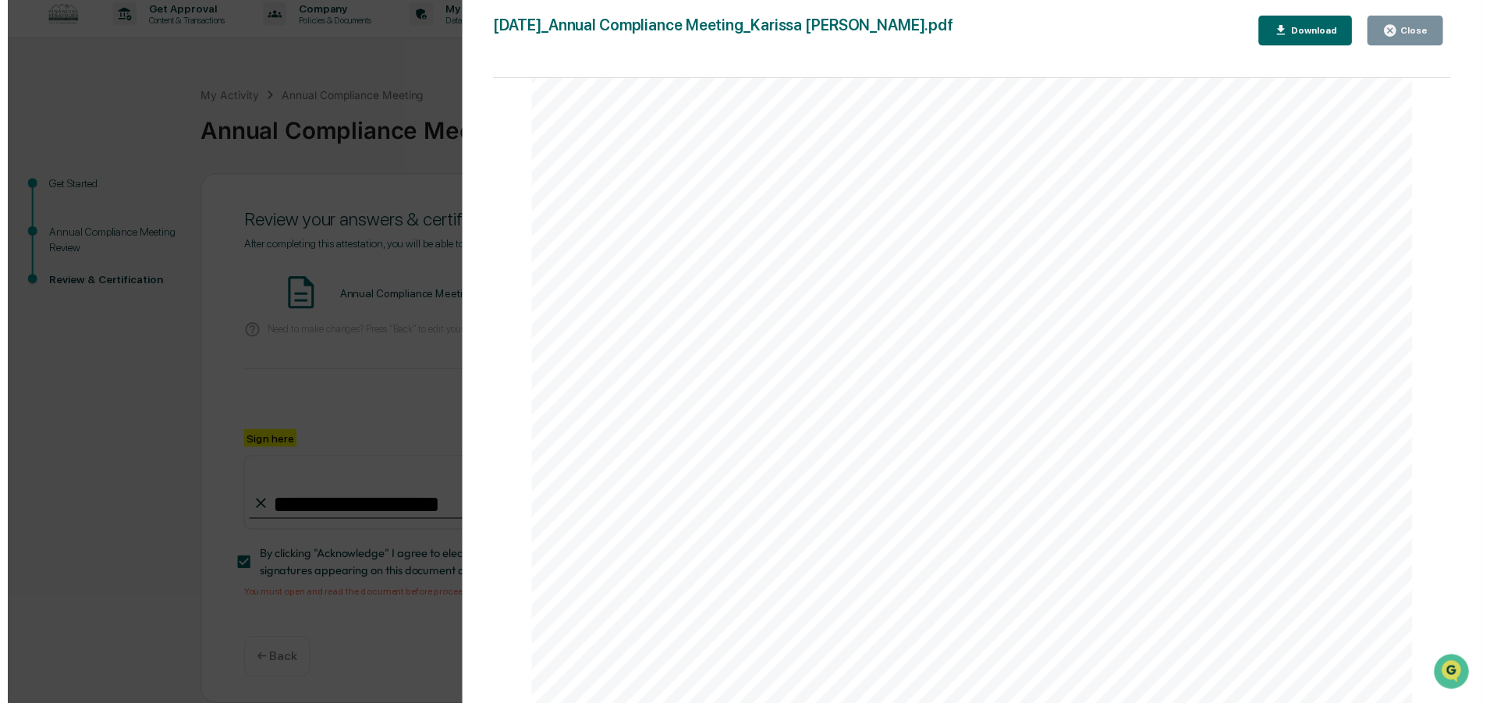
scroll to position [1974, 0]
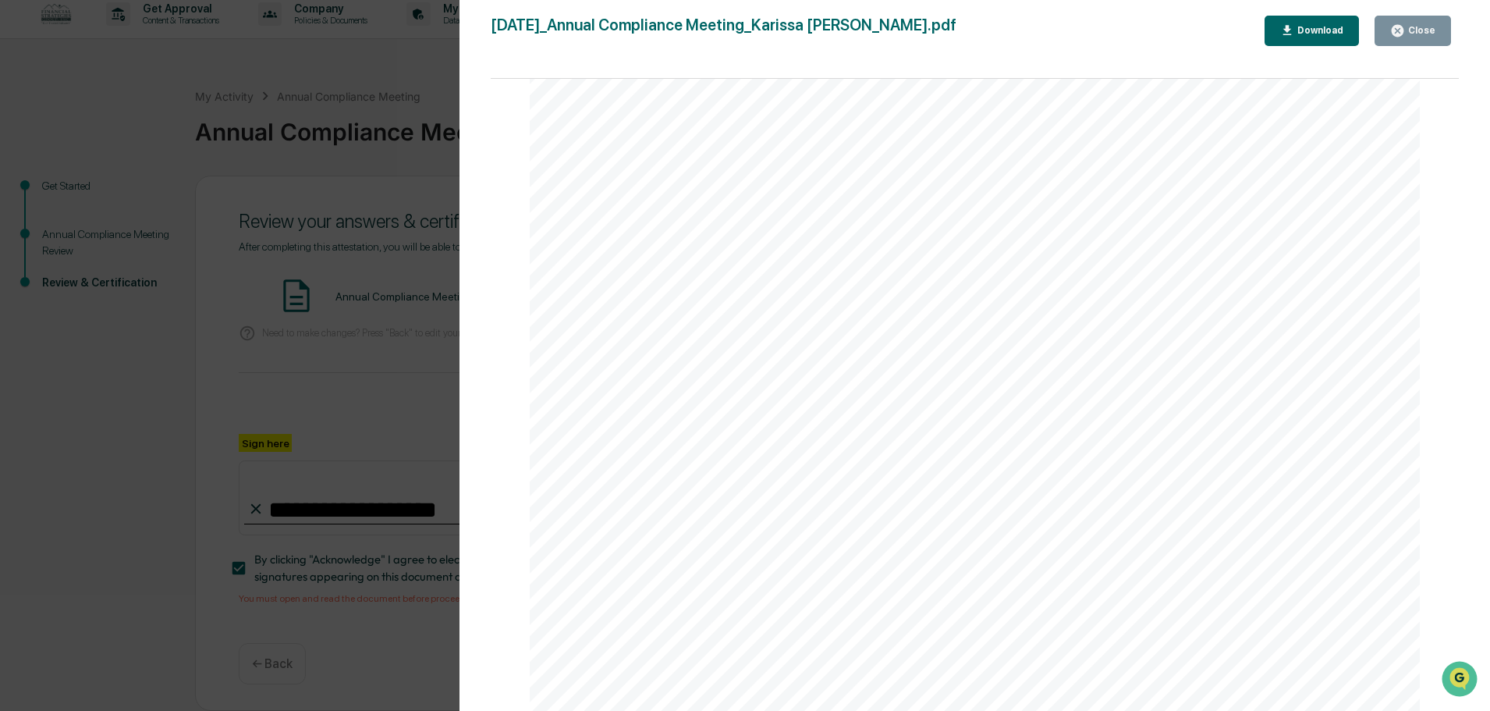
click at [1404, 37] on icon "button" at bounding box center [1397, 30] width 15 height 15
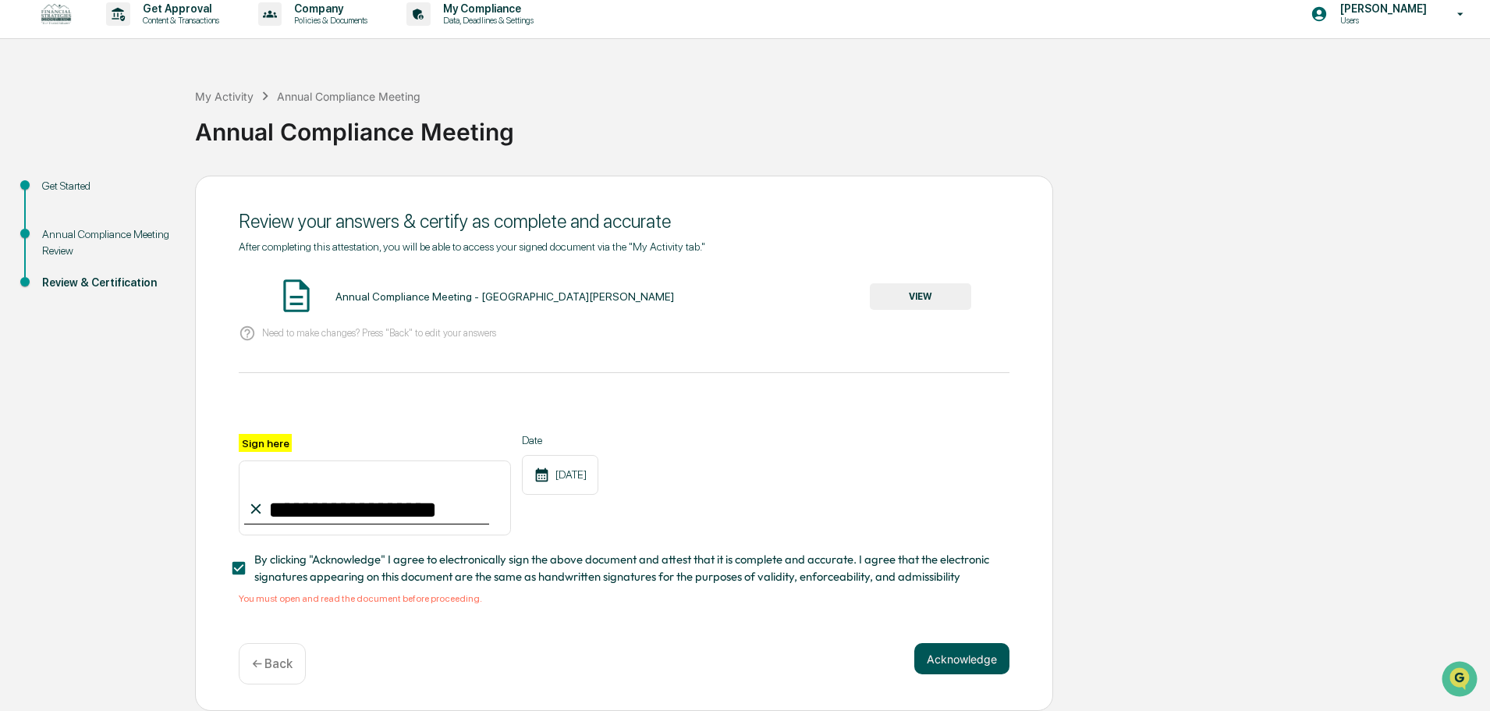
click at [966, 658] on button "Acknowledge" at bounding box center [961, 658] width 95 height 31
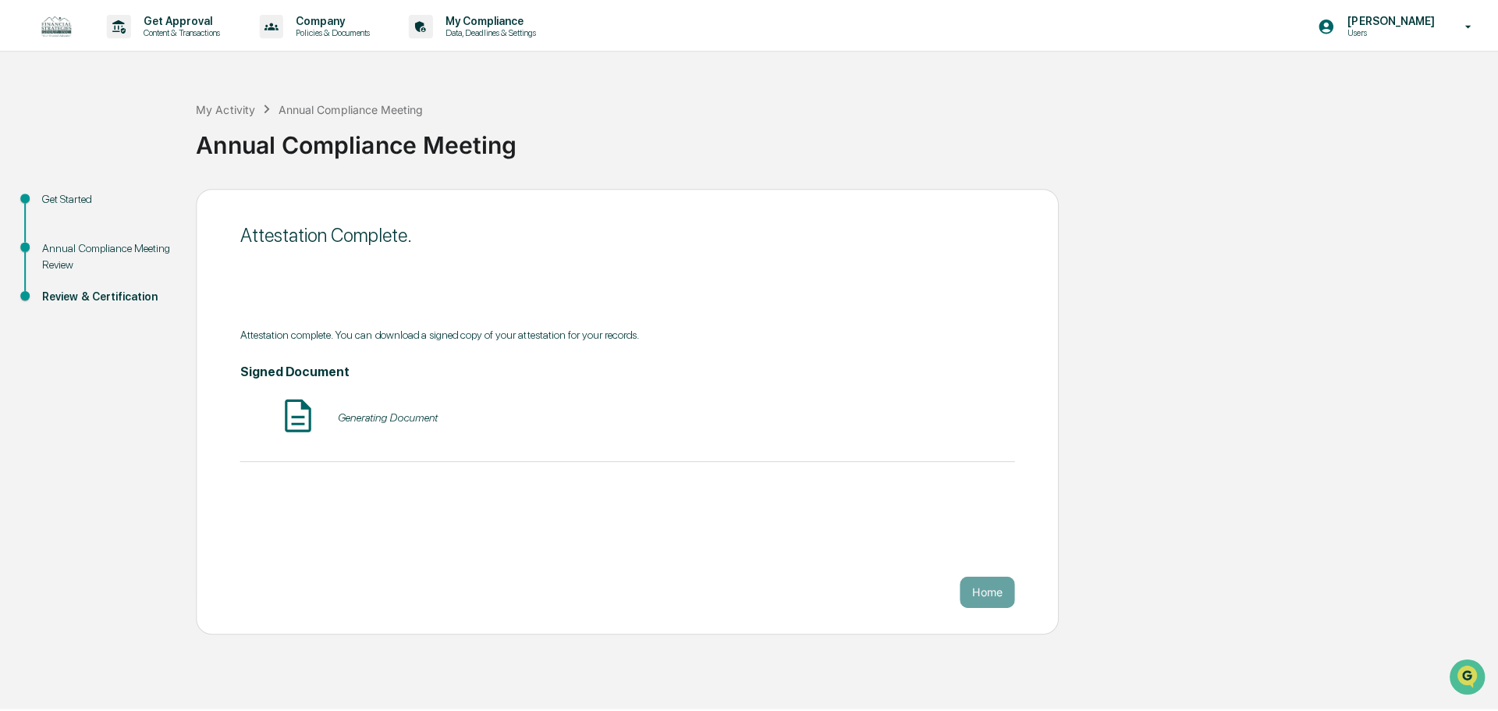
scroll to position [0, 0]
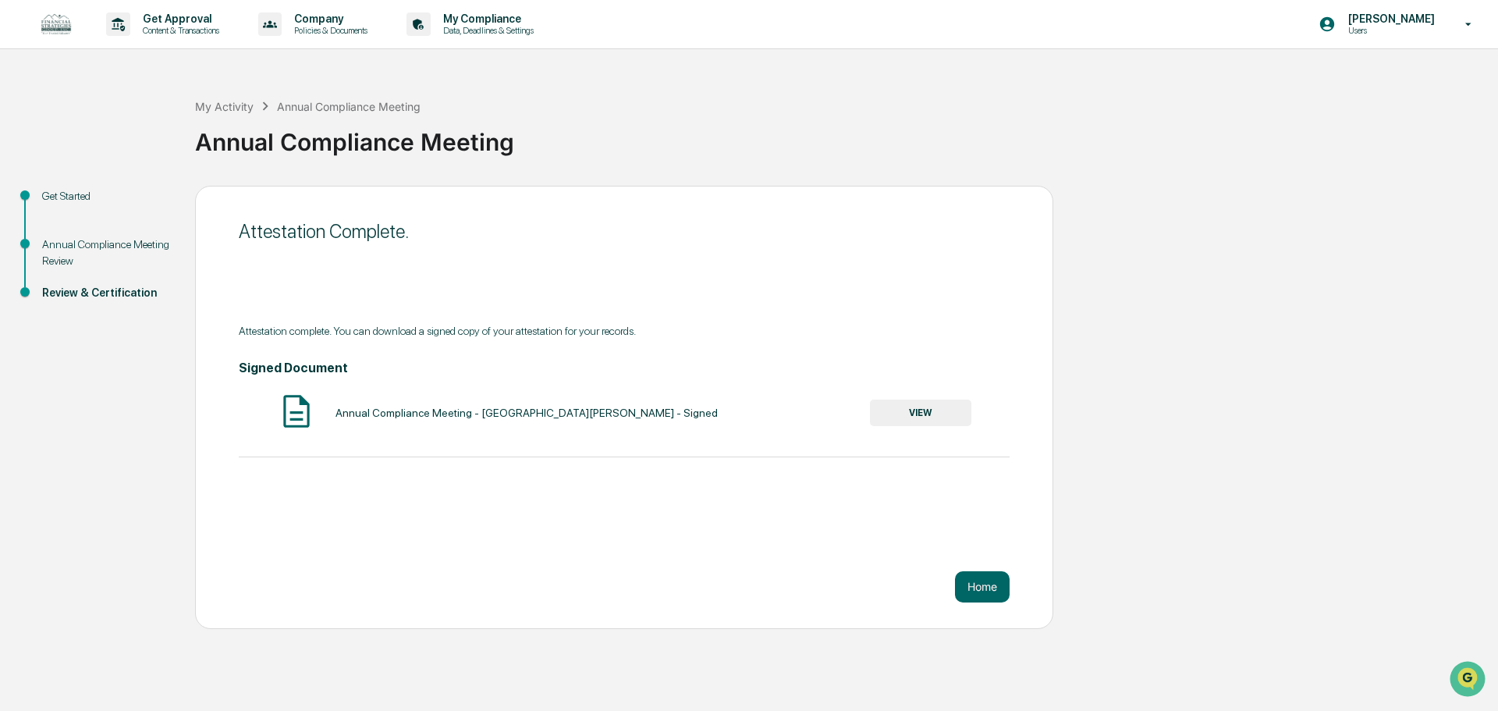
click at [942, 421] on button "VIEW" at bounding box center [920, 412] width 101 height 27
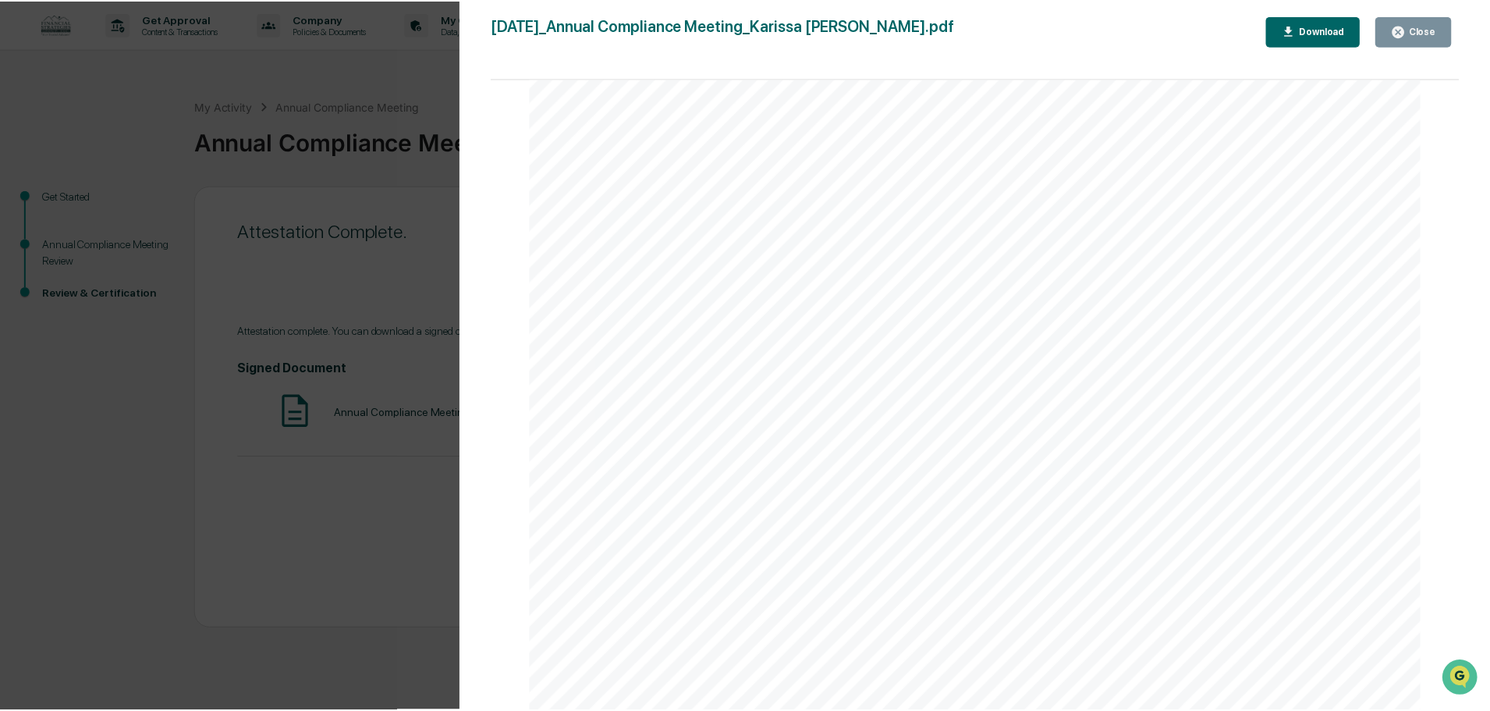
scroll to position [3198, 0]
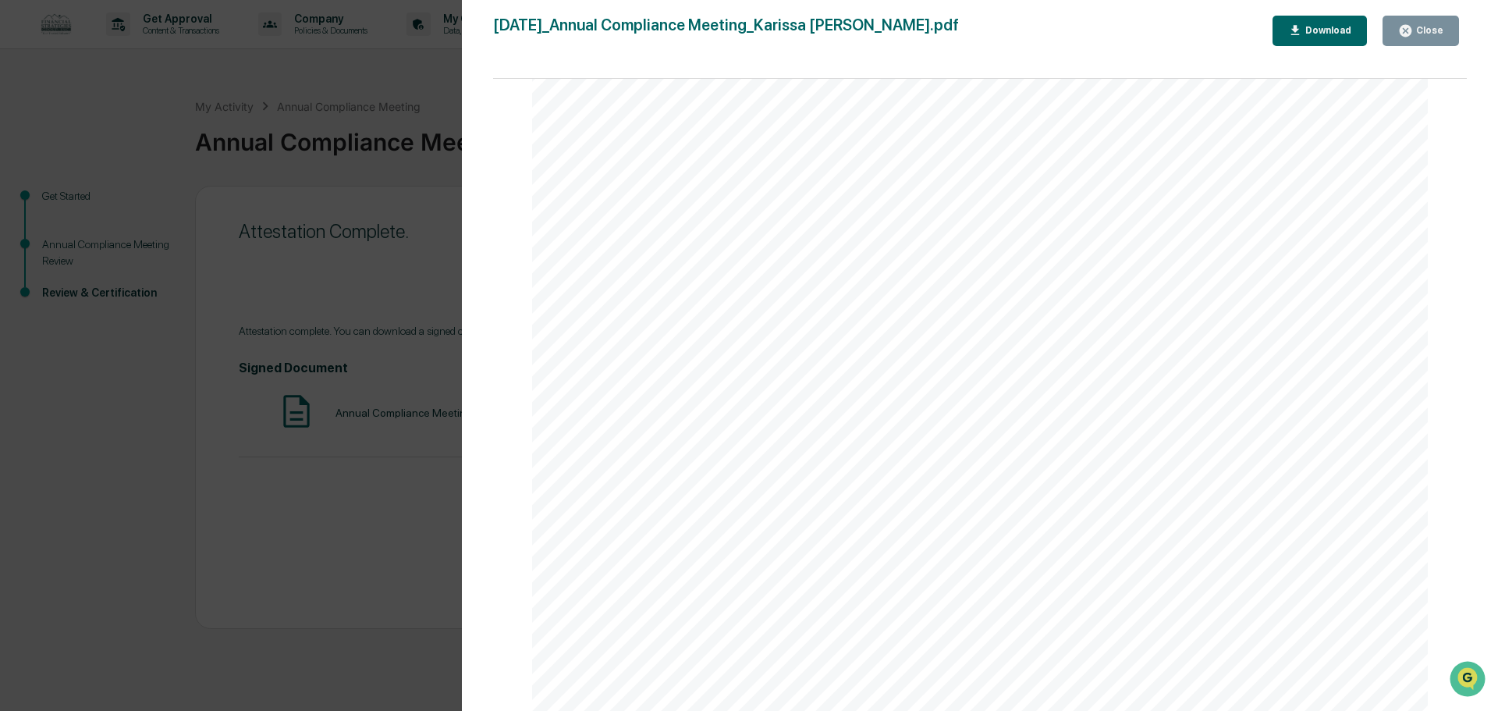
click at [1408, 30] on icon "button" at bounding box center [1405, 30] width 15 height 15
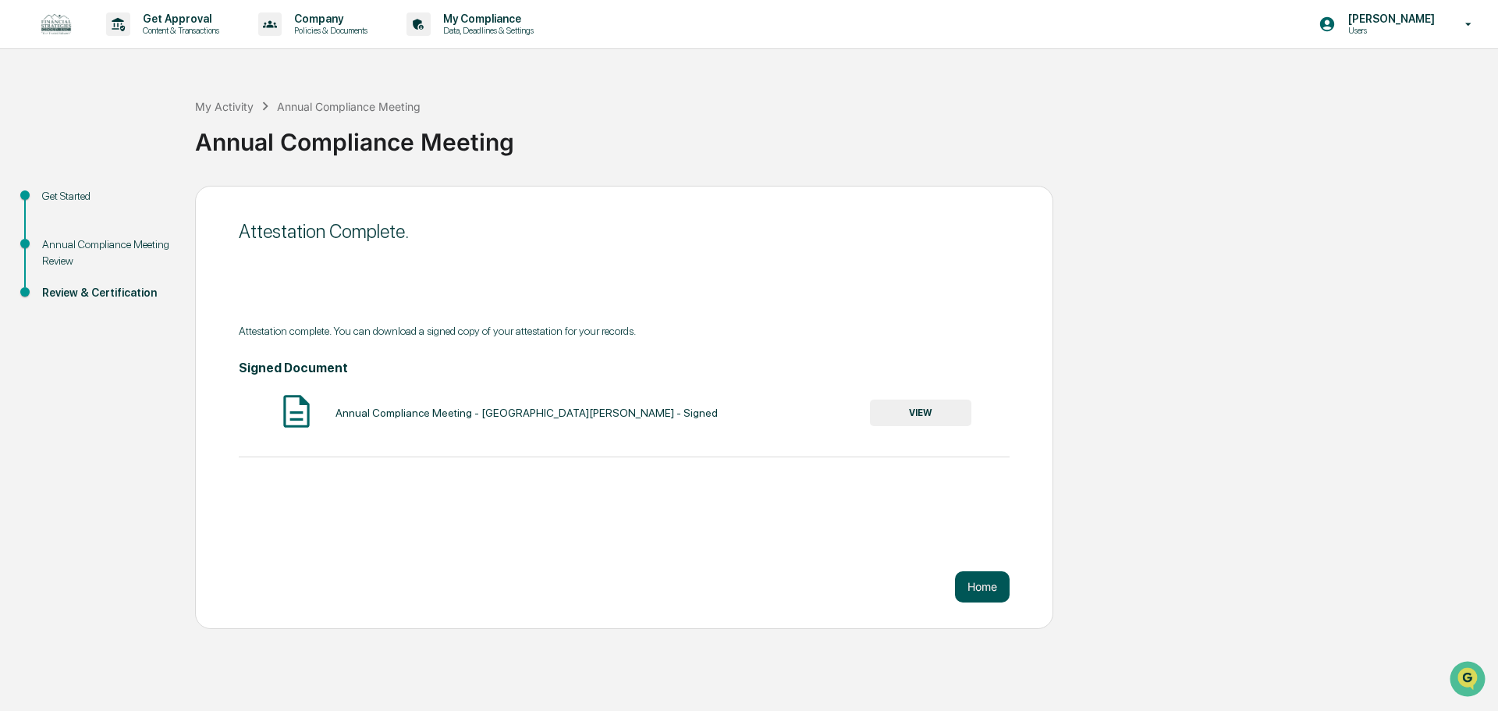
click at [969, 587] on button "Home" at bounding box center [982, 586] width 55 height 31
